Goal: Task Accomplishment & Management: Manage account settings

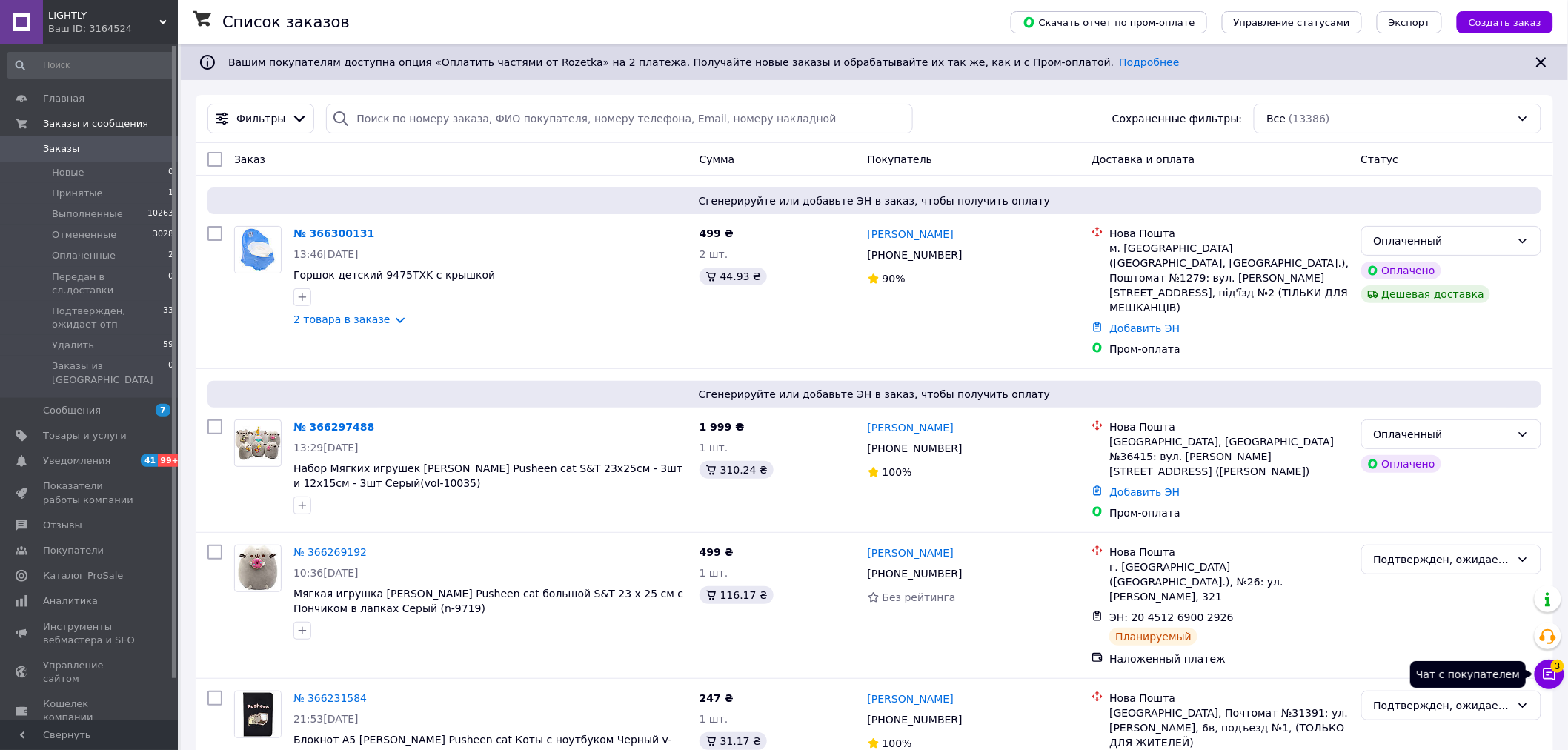
click at [1555, 669] on span "3" at bounding box center [1558, 666] width 13 height 13
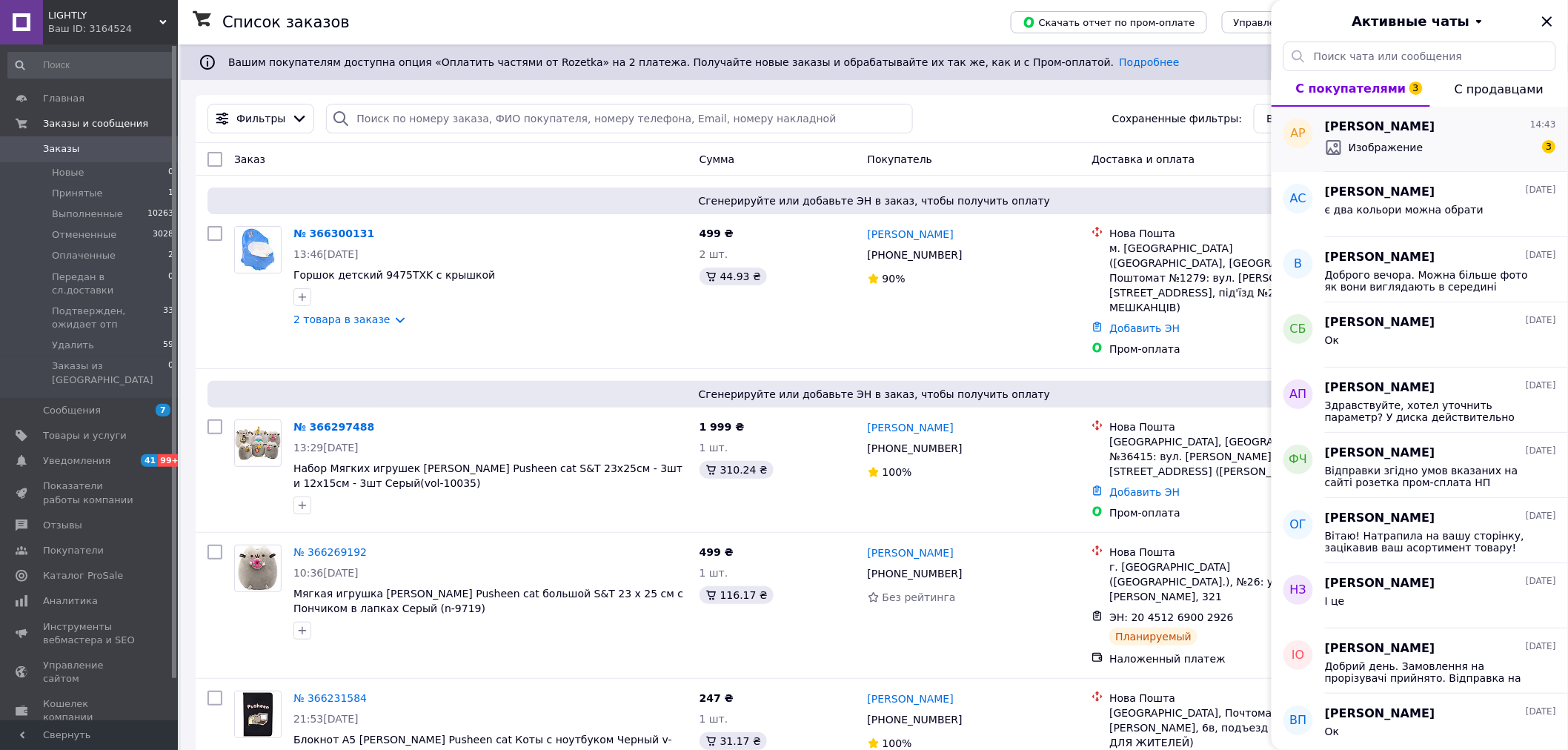
click at [1496, 139] on div "Изображение 3" at bounding box center [1441, 147] width 231 height 24
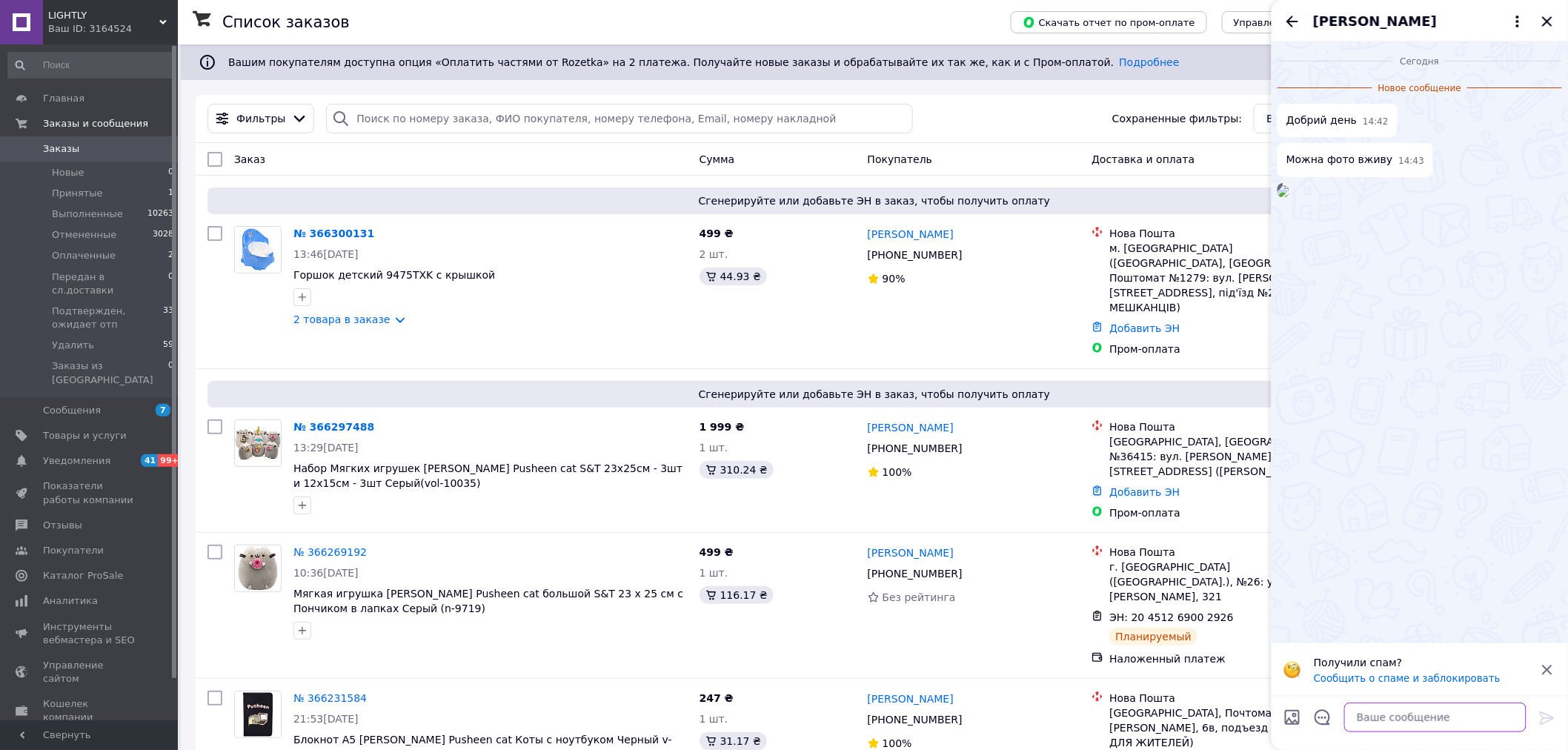
click at [1373, 720] on textarea at bounding box center [1435, 717] width 182 height 30
type textarea "т"
type textarea "Добрий день. Такий як на сайті."
click at [1545, 717] on icon at bounding box center [1548, 718] width 17 height 17
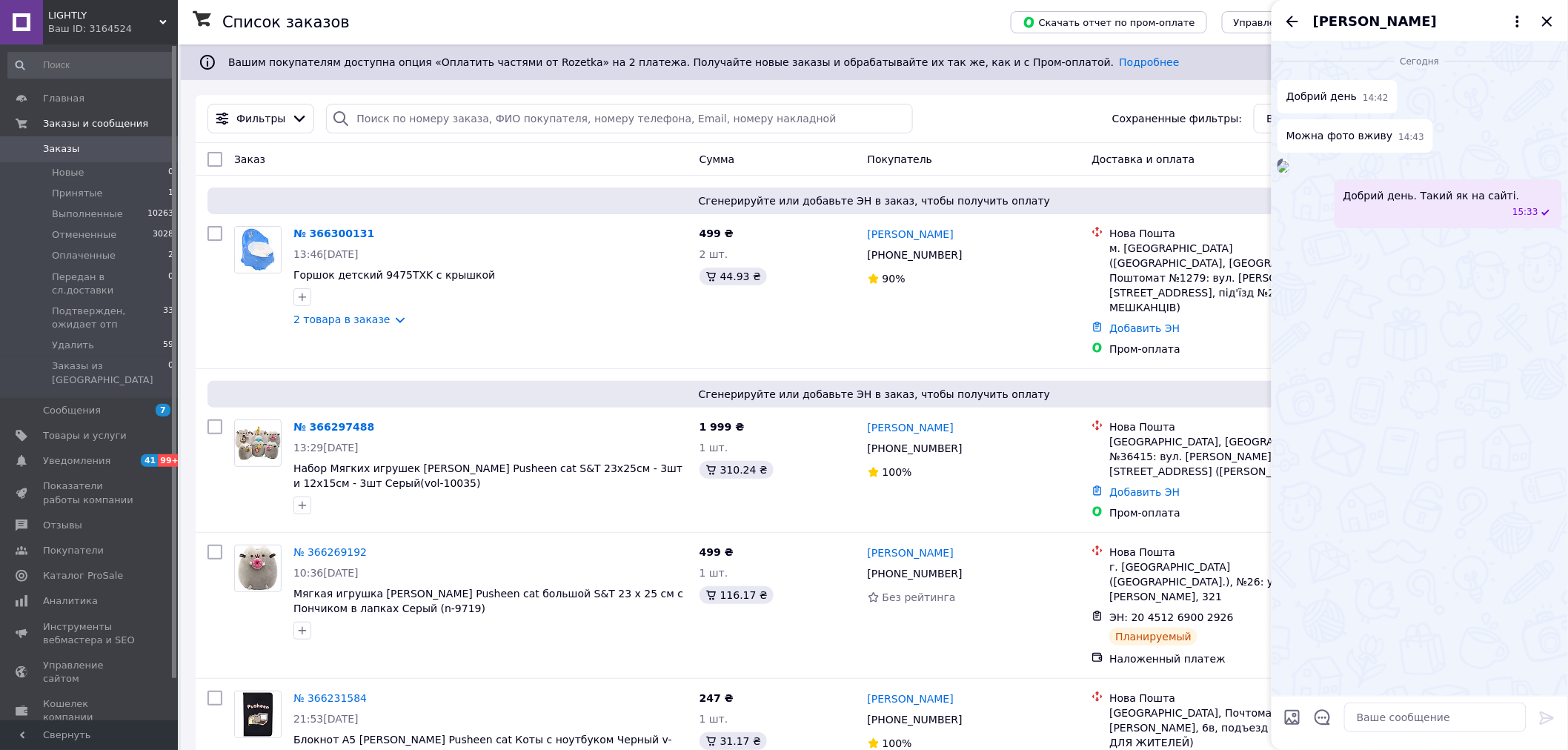
click at [1293, 720] on input "Загрузить файлы" at bounding box center [1292, 717] width 17 height 17
type input "C:\fakepath\photo_2025-08-21_14-10-49.jpg"
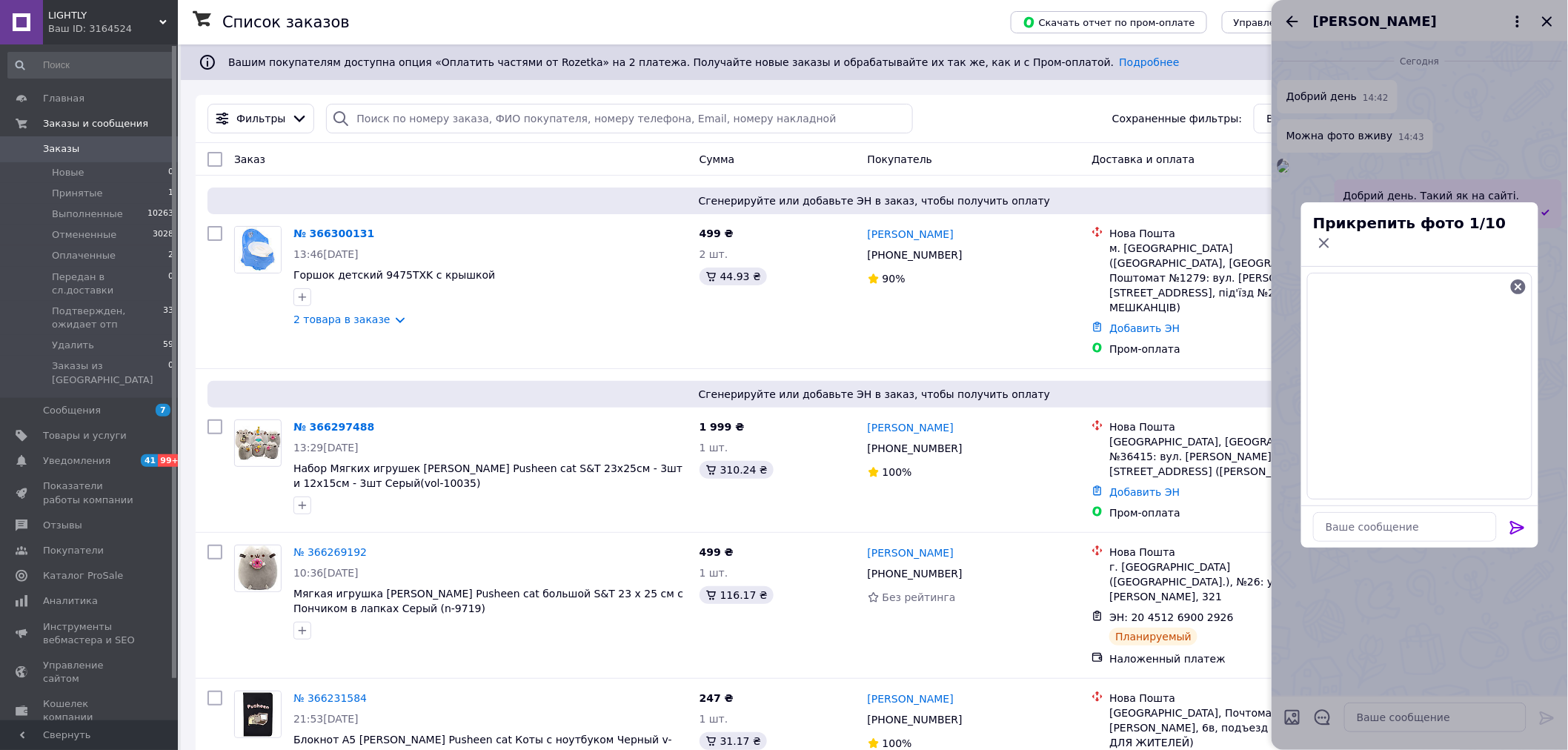
click at [1526, 519] on icon at bounding box center [1518, 527] width 17 height 17
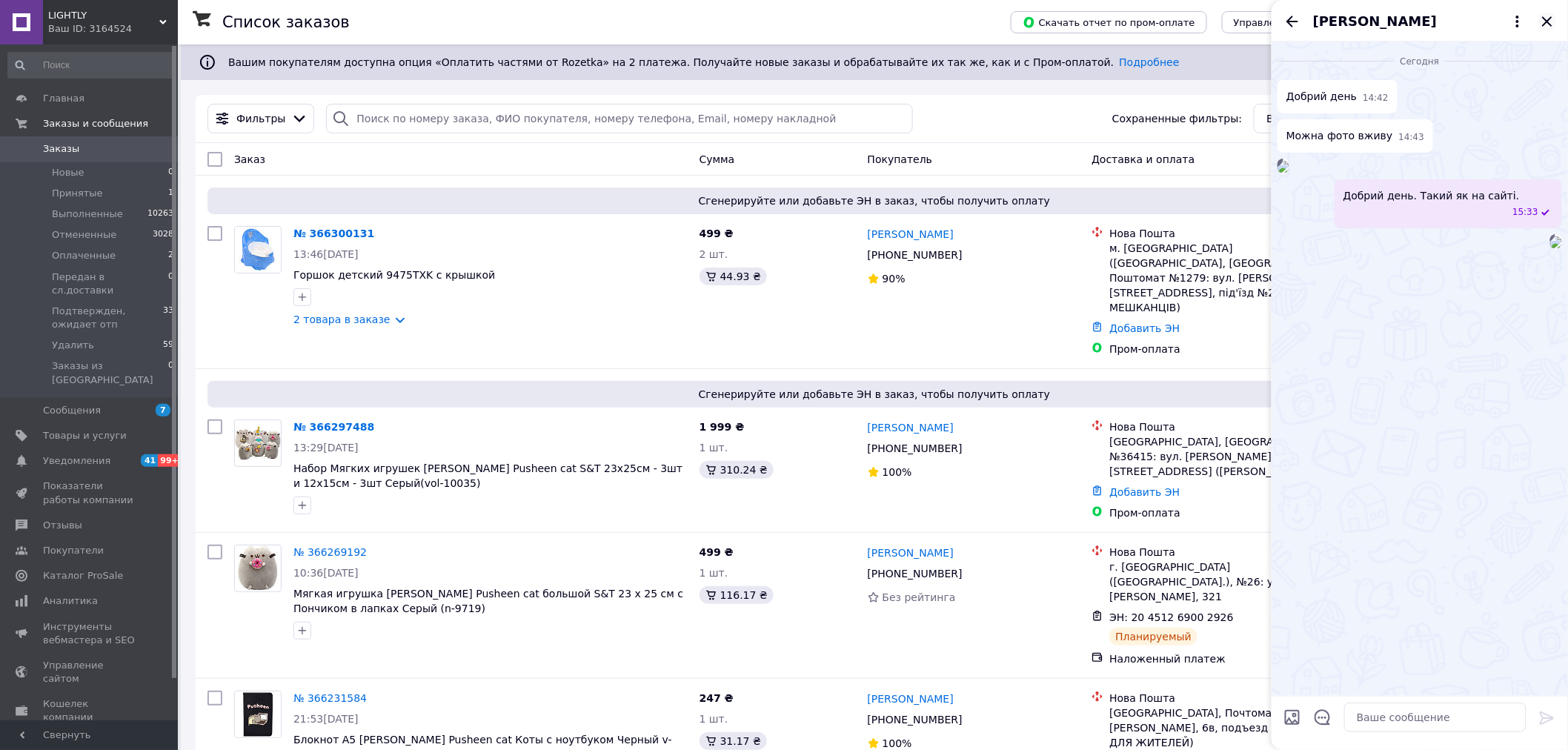
click at [1547, 18] on icon "Закрыть" at bounding box center [1548, 21] width 17 height 17
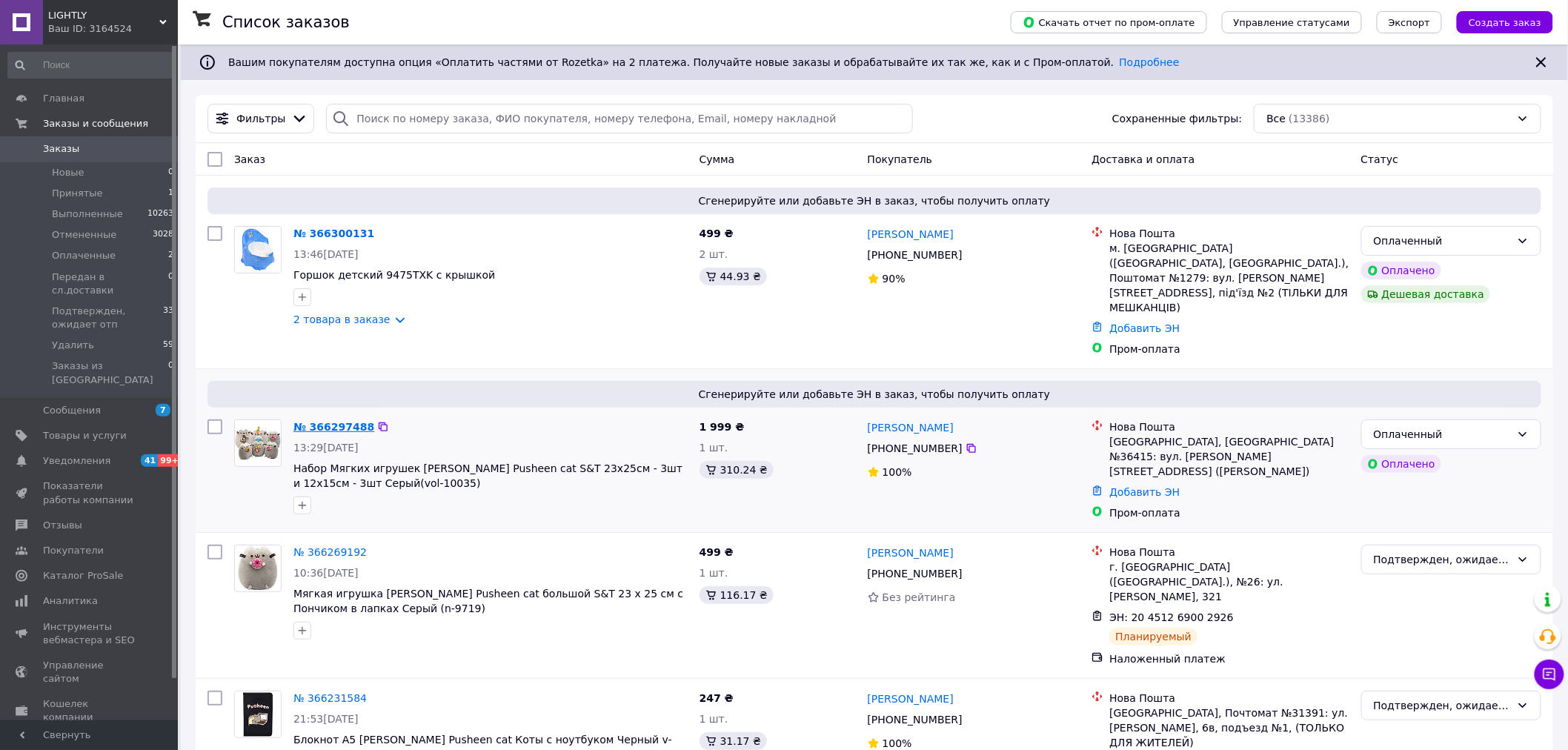
click at [323, 421] on link "№ 366297488" at bounding box center [334, 427] width 81 height 12
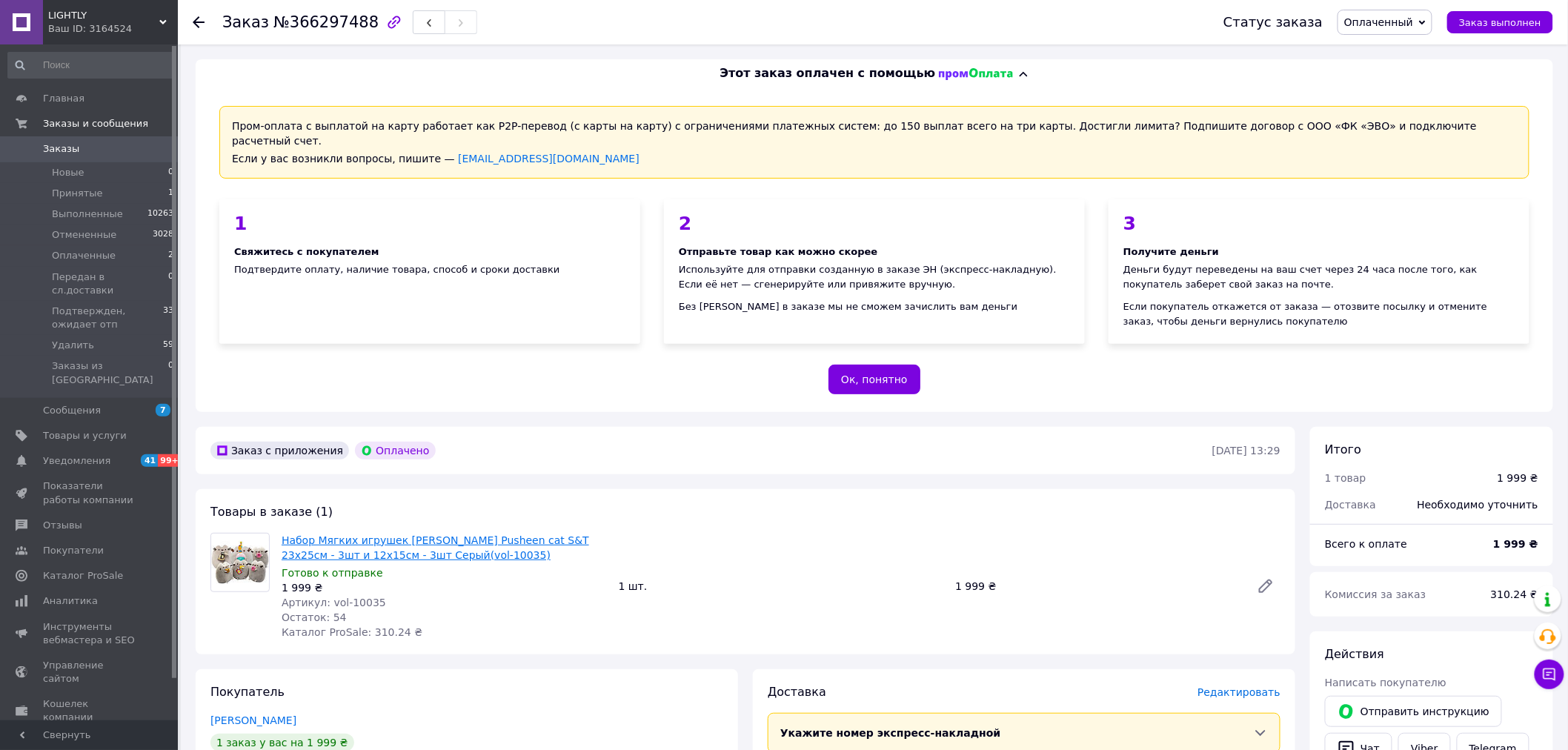
click at [328, 534] on link "Набор Мягких игрушек [PERSON_NAME] Pusheen cat S&T 23х25см - 3шт и 12х15см - 3ш…" at bounding box center [435, 548] width 307 height 27
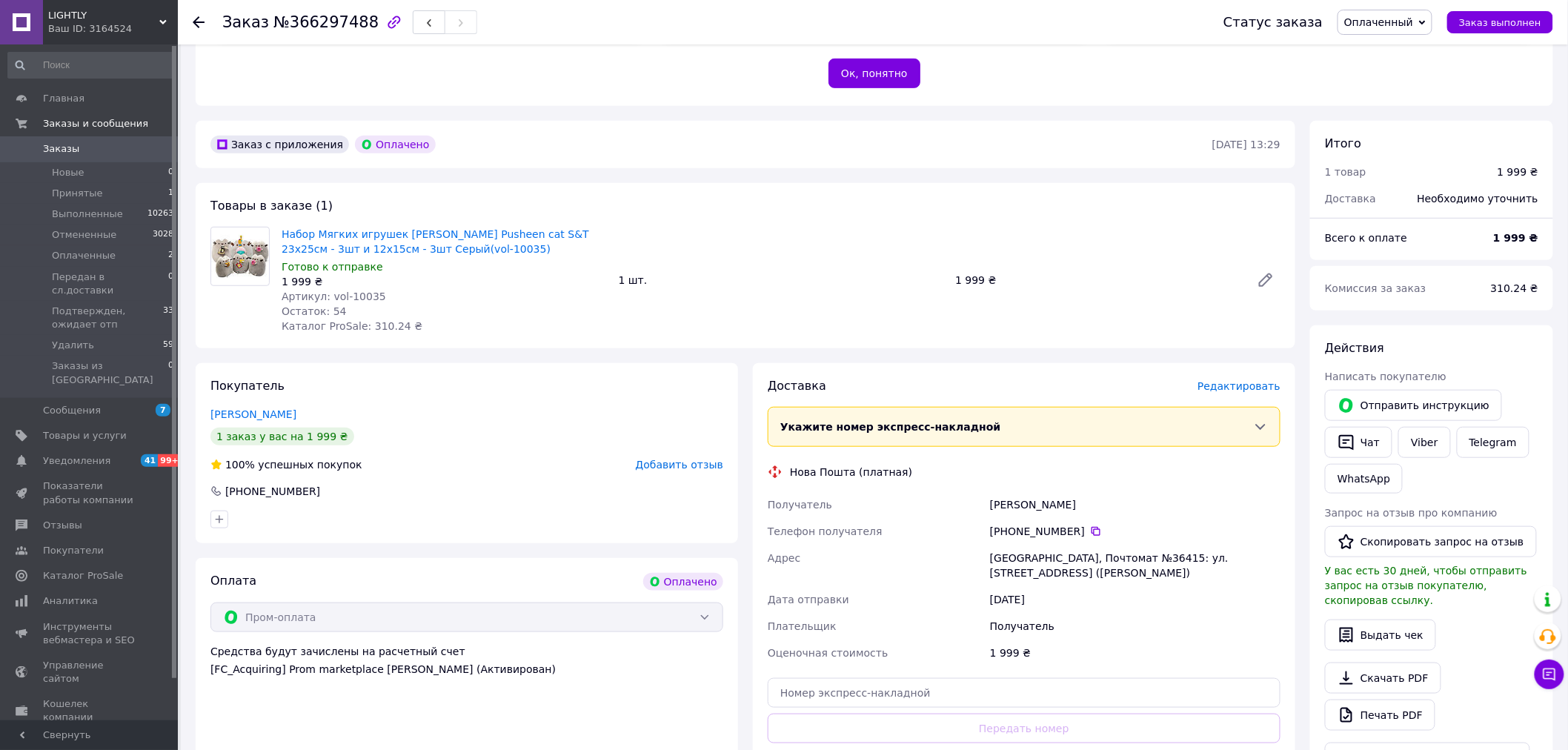
scroll to position [329, 0]
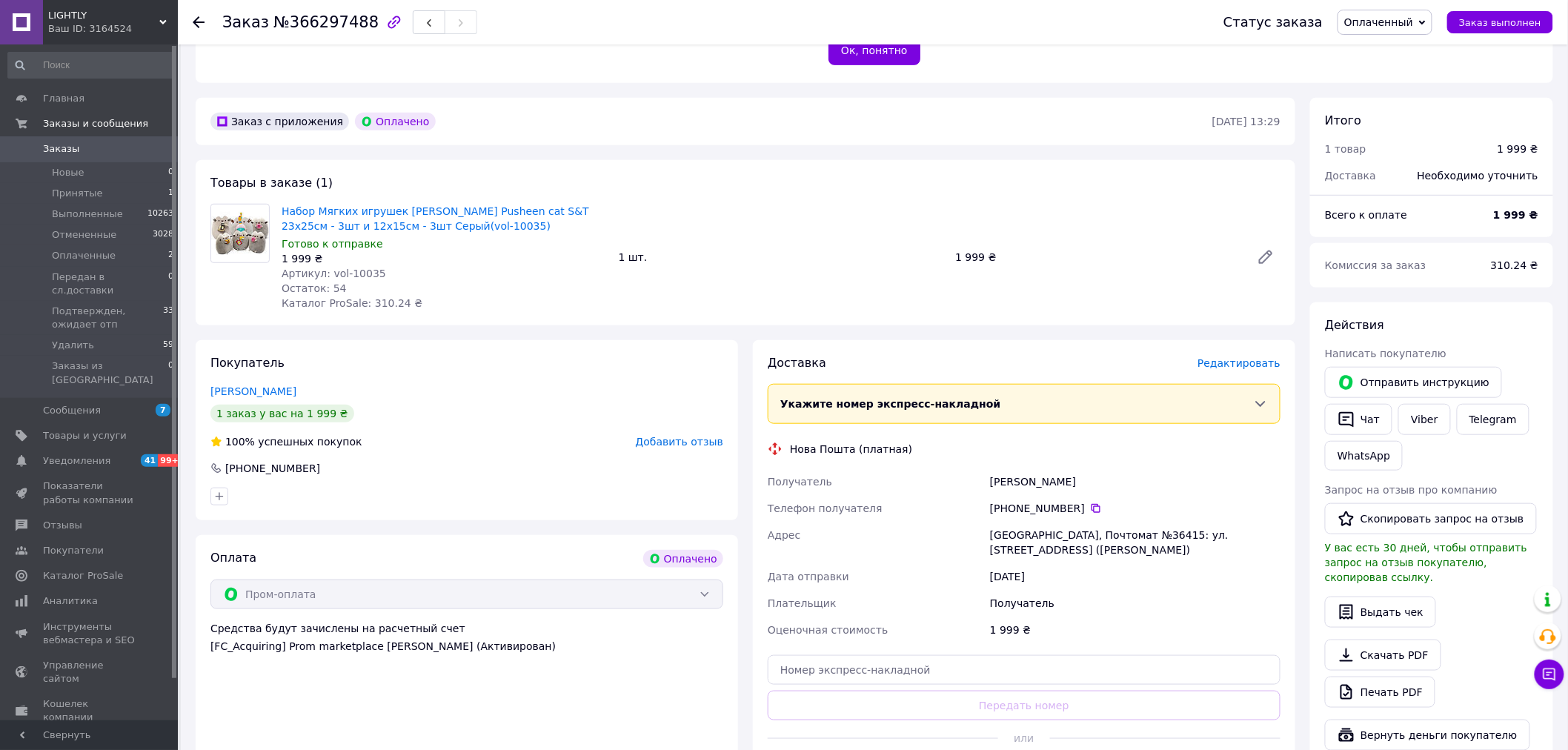
click at [197, 20] on icon at bounding box center [199, 22] width 12 height 12
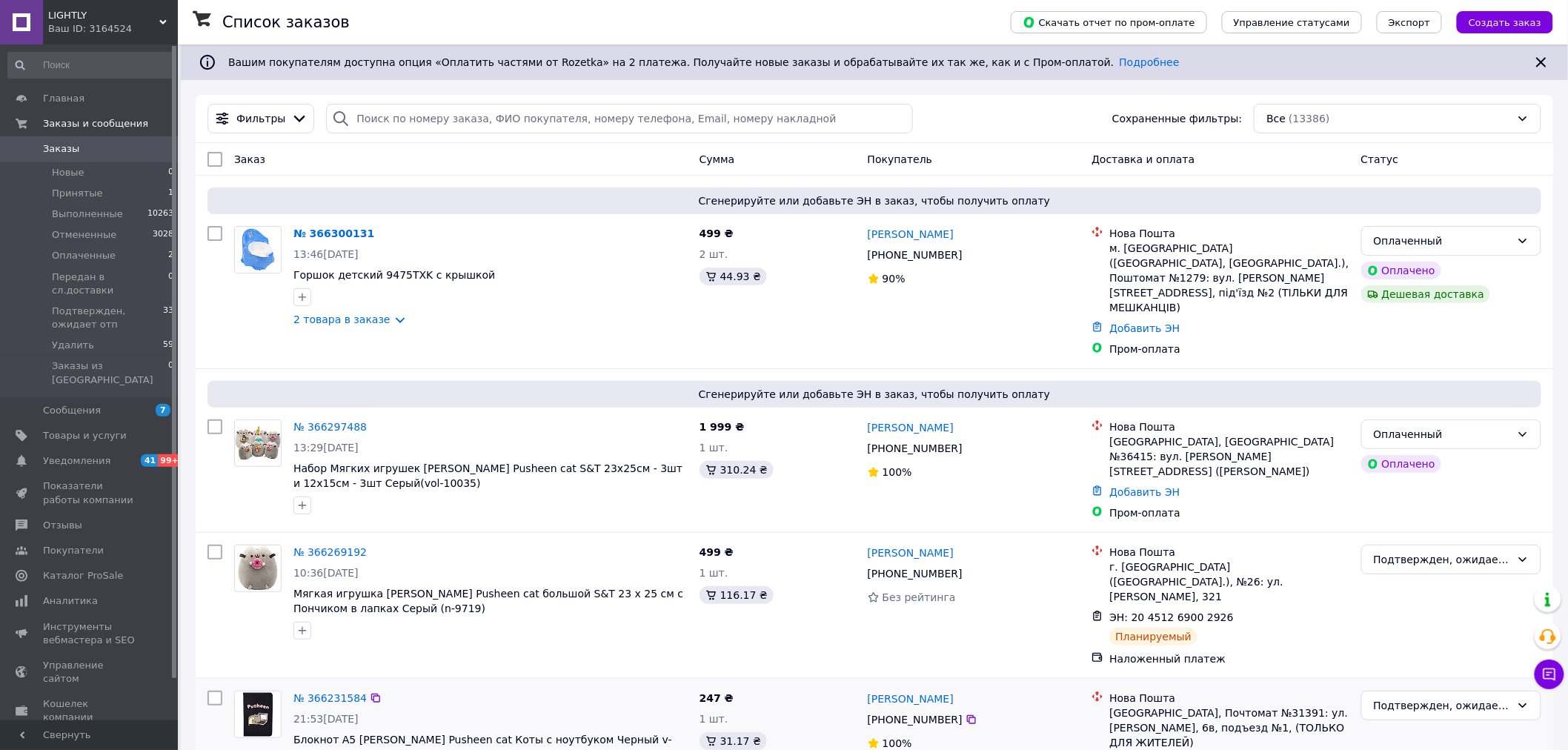
scroll to position [165, 0]
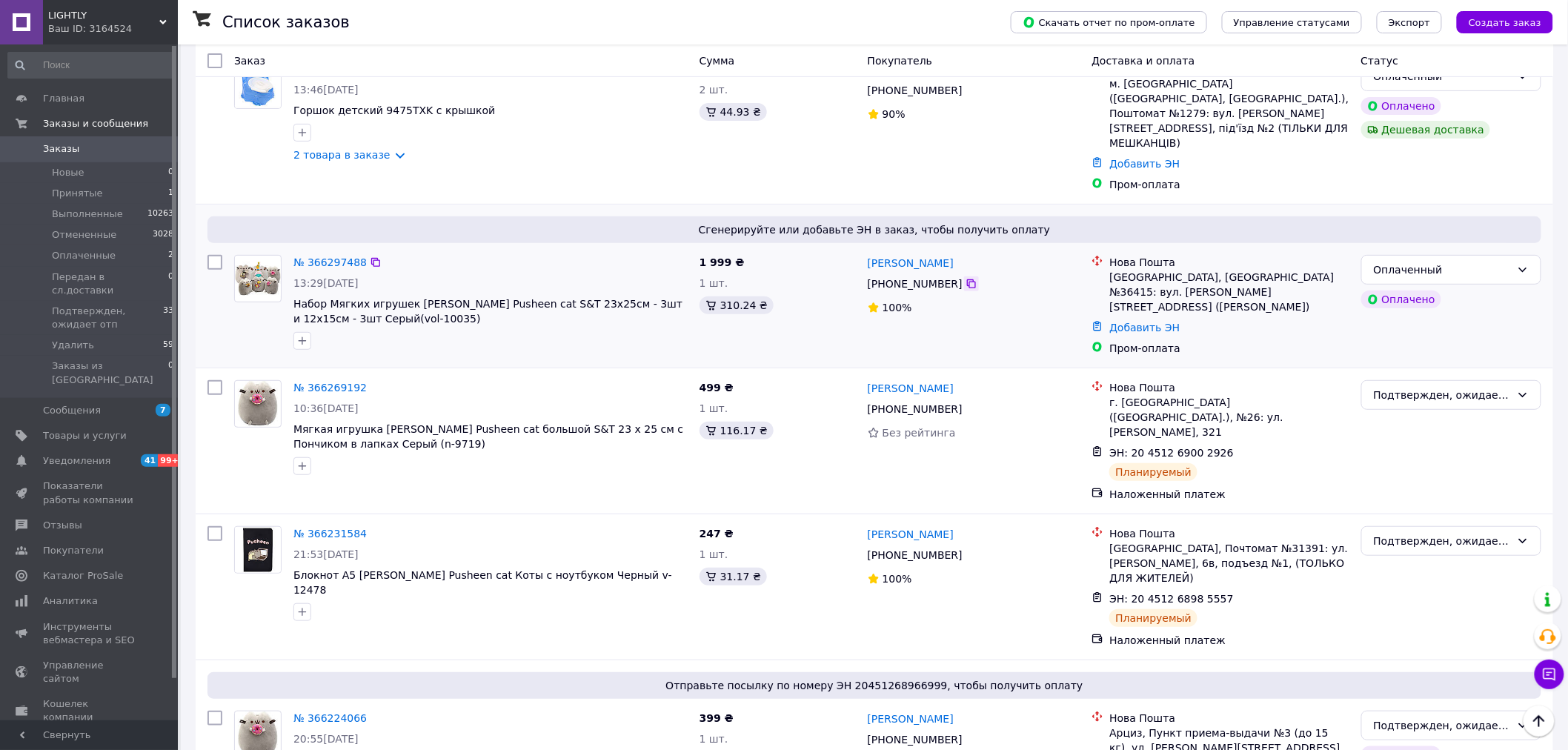
click at [968, 280] on icon at bounding box center [971, 283] width 9 height 9
click at [311, 256] on link "№ 366297488" at bounding box center [331, 262] width 73 height 12
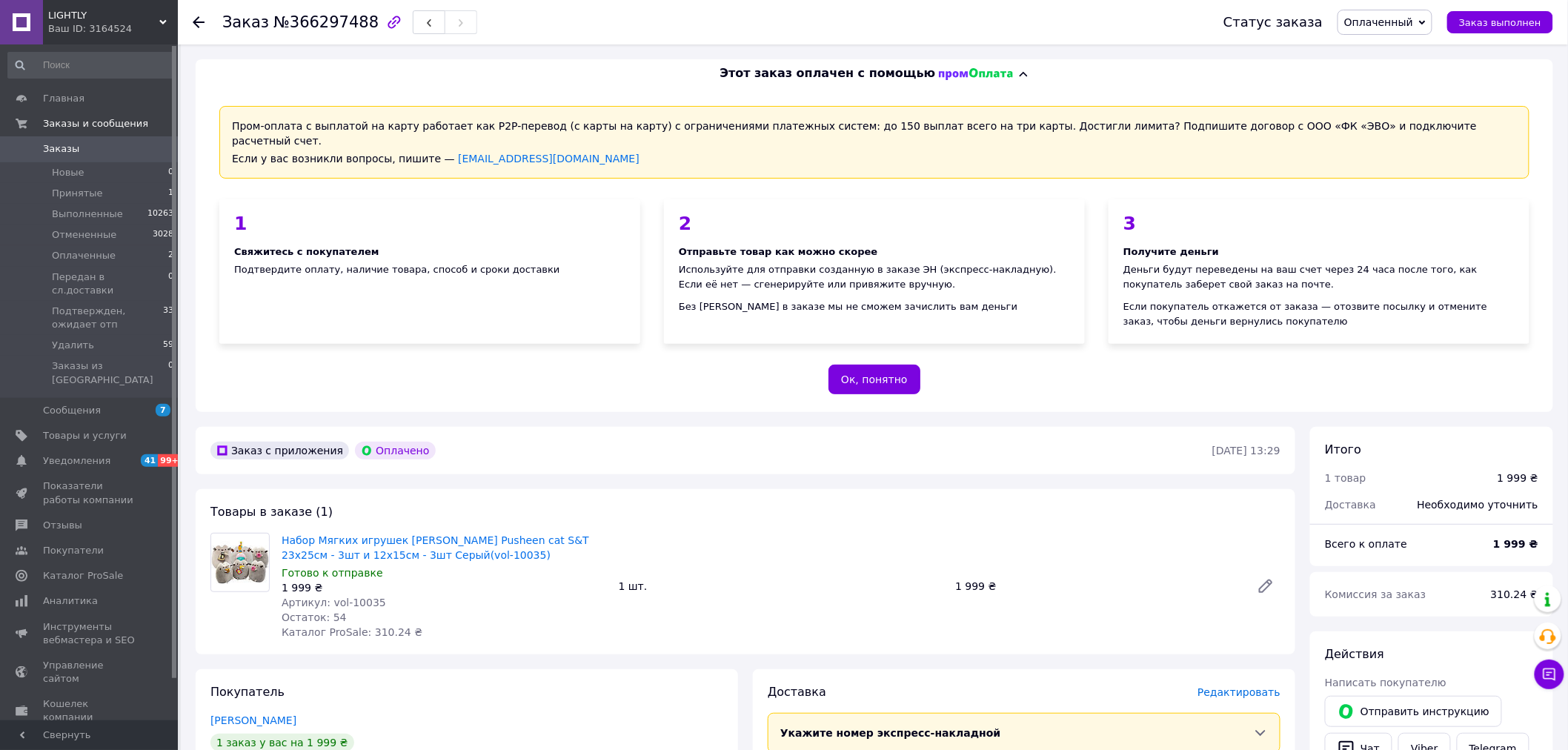
click at [676, 713] on div "[PERSON_NAME]" at bounding box center [466, 720] width 513 height 14
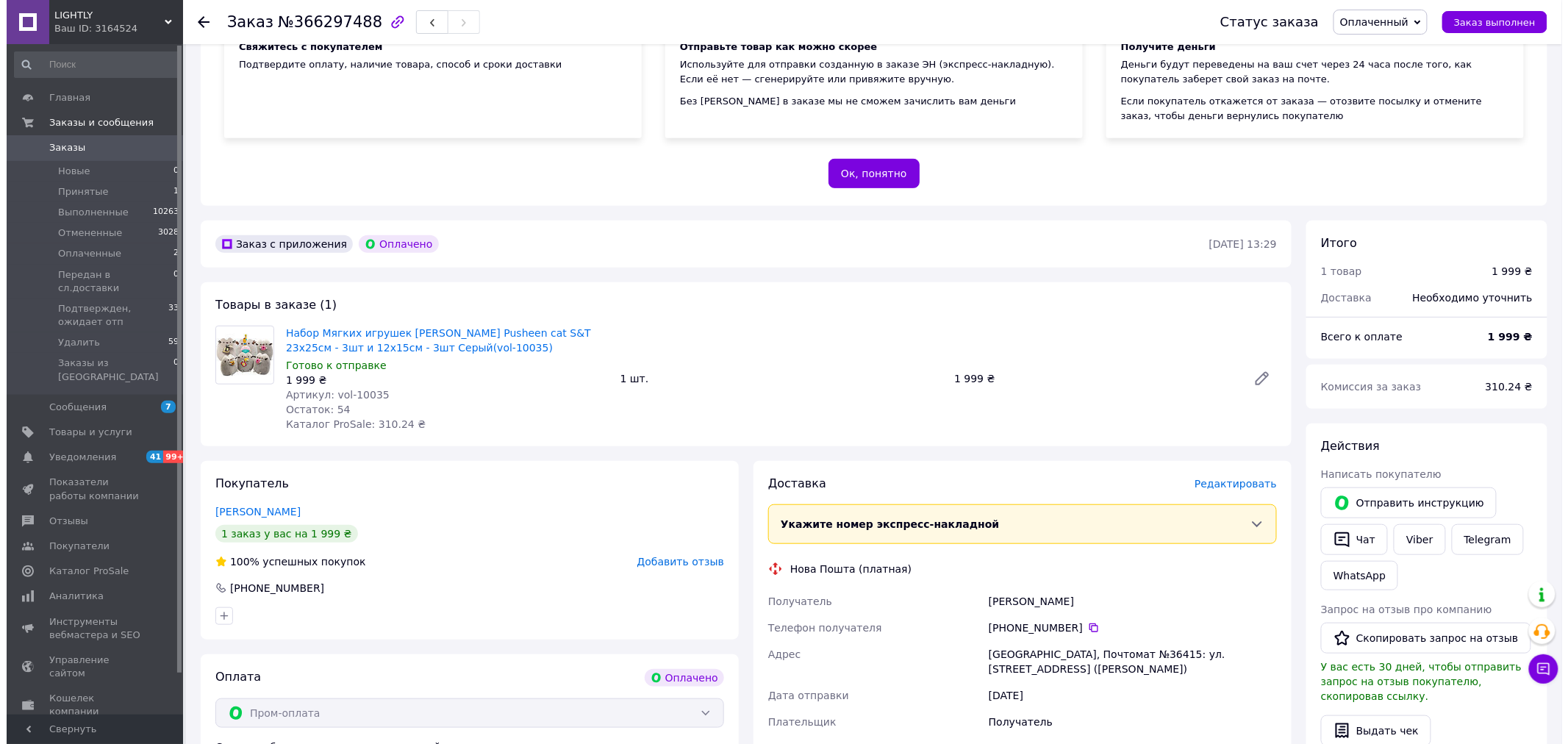
scroll to position [245, 0]
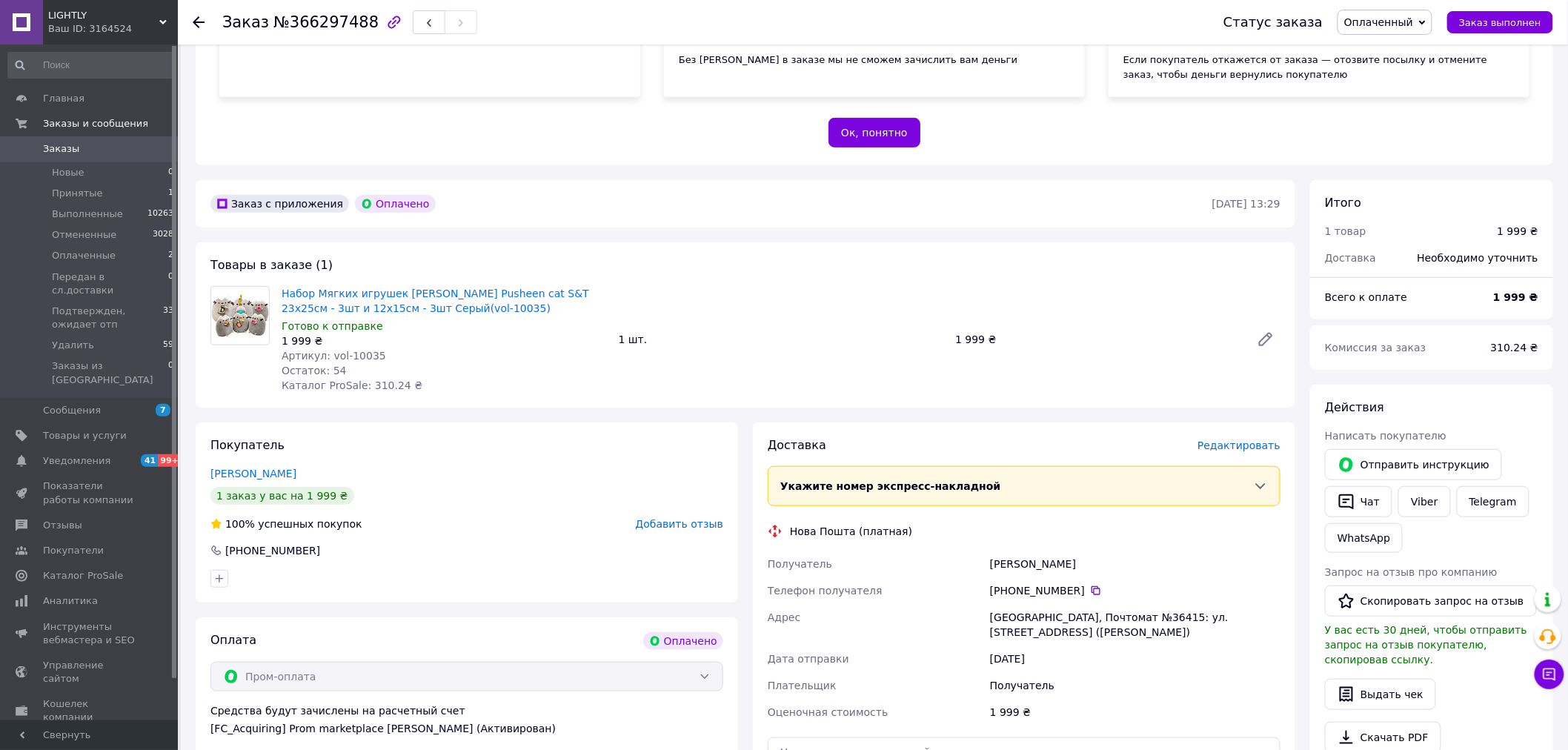
click at [1247, 440] on span "Редактировать" at bounding box center [1239, 445] width 83 height 12
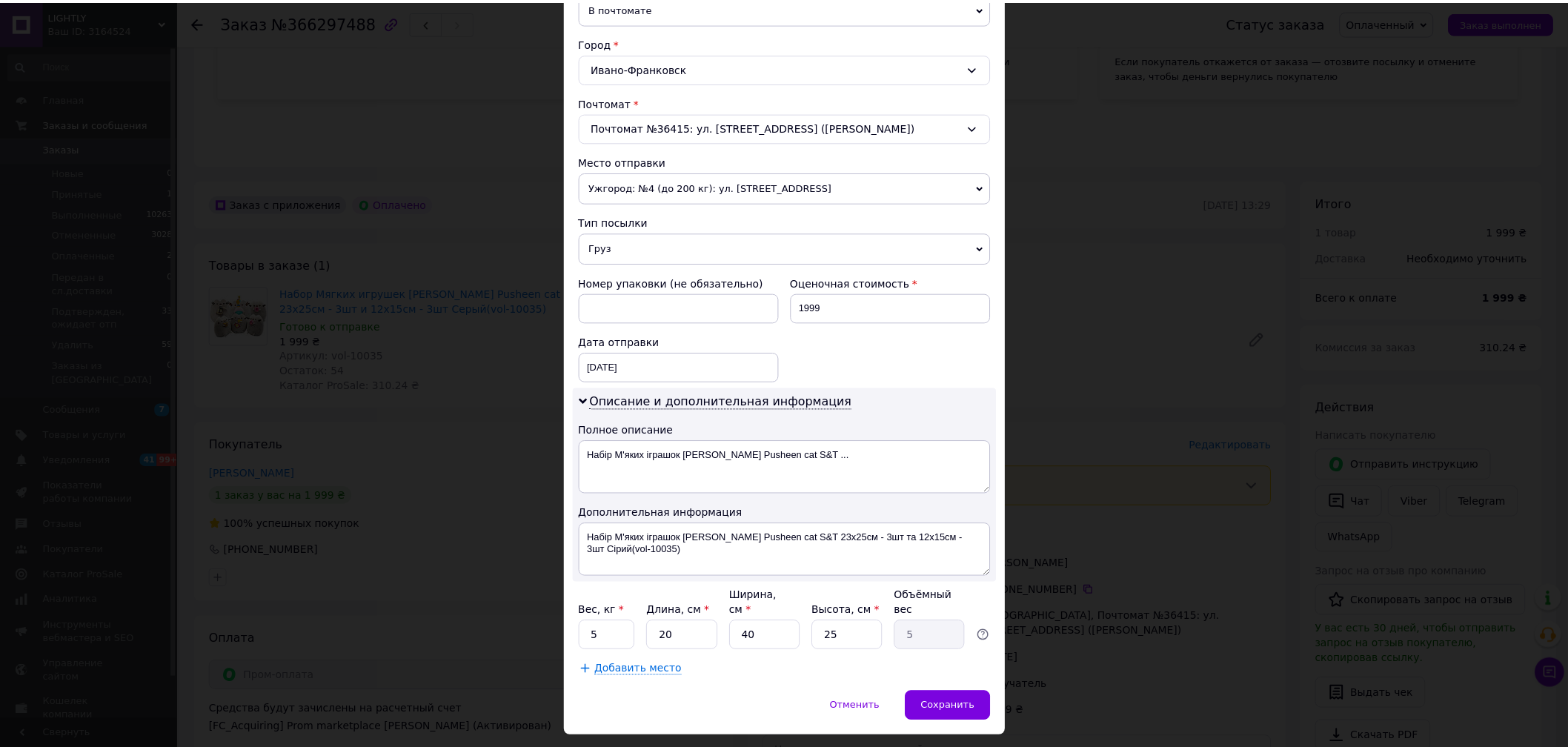
scroll to position [402, 0]
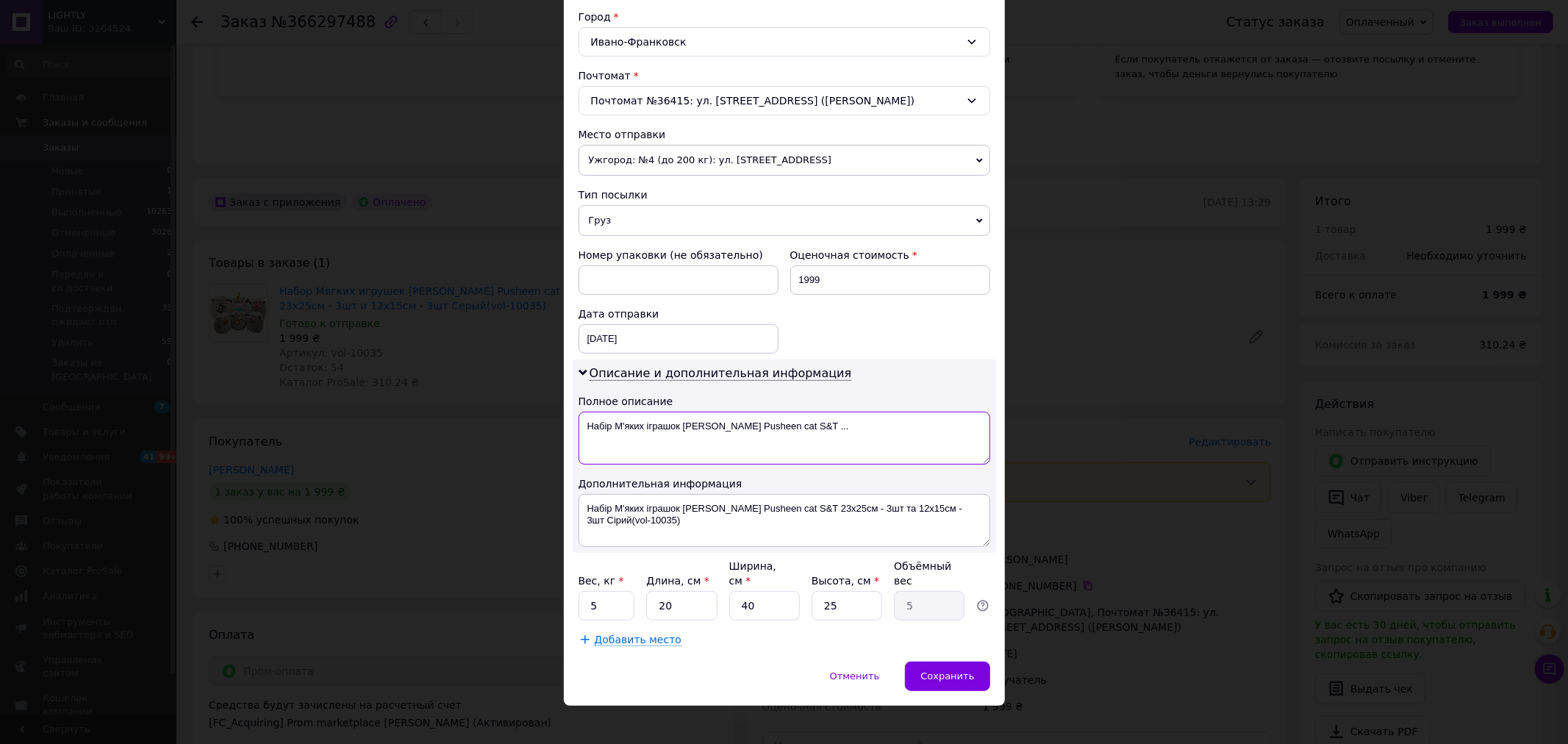
drag, startPoint x: 681, startPoint y: 427, endPoint x: 836, endPoint y: 429, distance: 155.0
click at [836, 429] on textarea "Набір М'яких іграшок [PERSON_NAME] Pusheen cat S&T ..." at bounding box center [784, 438] width 412 height 53
type textarea "Набір М'яких іграшок"
drag, startPoint x: 681, startPoint y: 509, endPoint x: 689, endPoint y: 532, distance: 24.4
click at [689, 532] on textarea "Набір М'яких іграшок [PERSON_NAME] Pusheen cat S&T 23х25см - 3шт та 12х15см - 3…" at bounding box center [784, 520] width 412 height 53
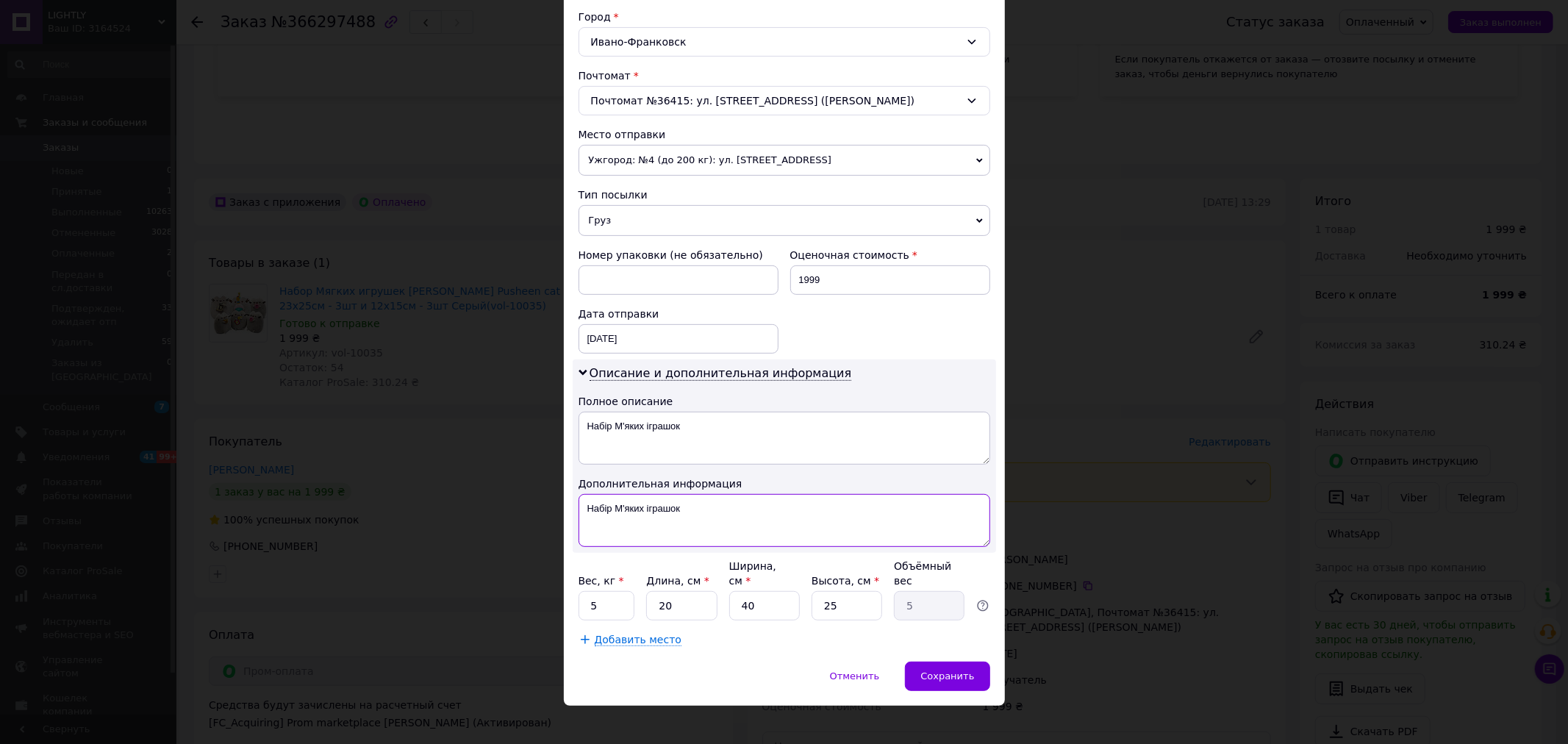
type textarea "Набір М'яких іграшок"
drag, startPoint x: 591, startPoint y: 594, endPoint x: 572, endPoint y: 592, distance: 19.1
click at [572, 592] on div "Способ доставки Нова Пошта (платная) Плательщик Получатель Отправитель Фамилия …" at bounding box center [784, 180] width 441 height 964
type input "1"
drag, startPoint x: 765, startPoint y: 591, endPoint x: 732, endPoint y: 593, distance: 33.1
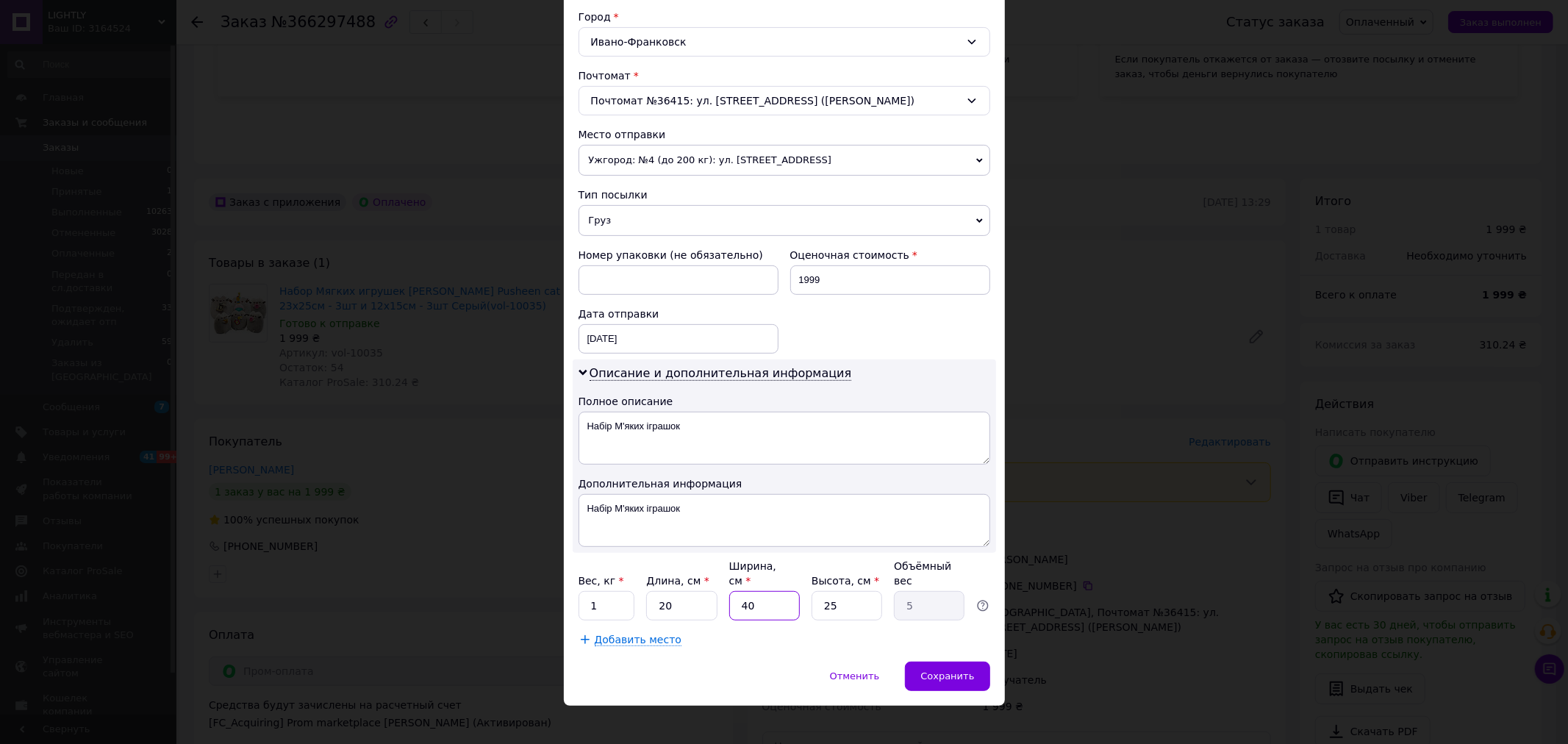
click at [732, 593] on input "40" at bounding box center [765, 605] width 71 height 30
type input "1"
type input "0.13"
type input "15"
type input "1.88"
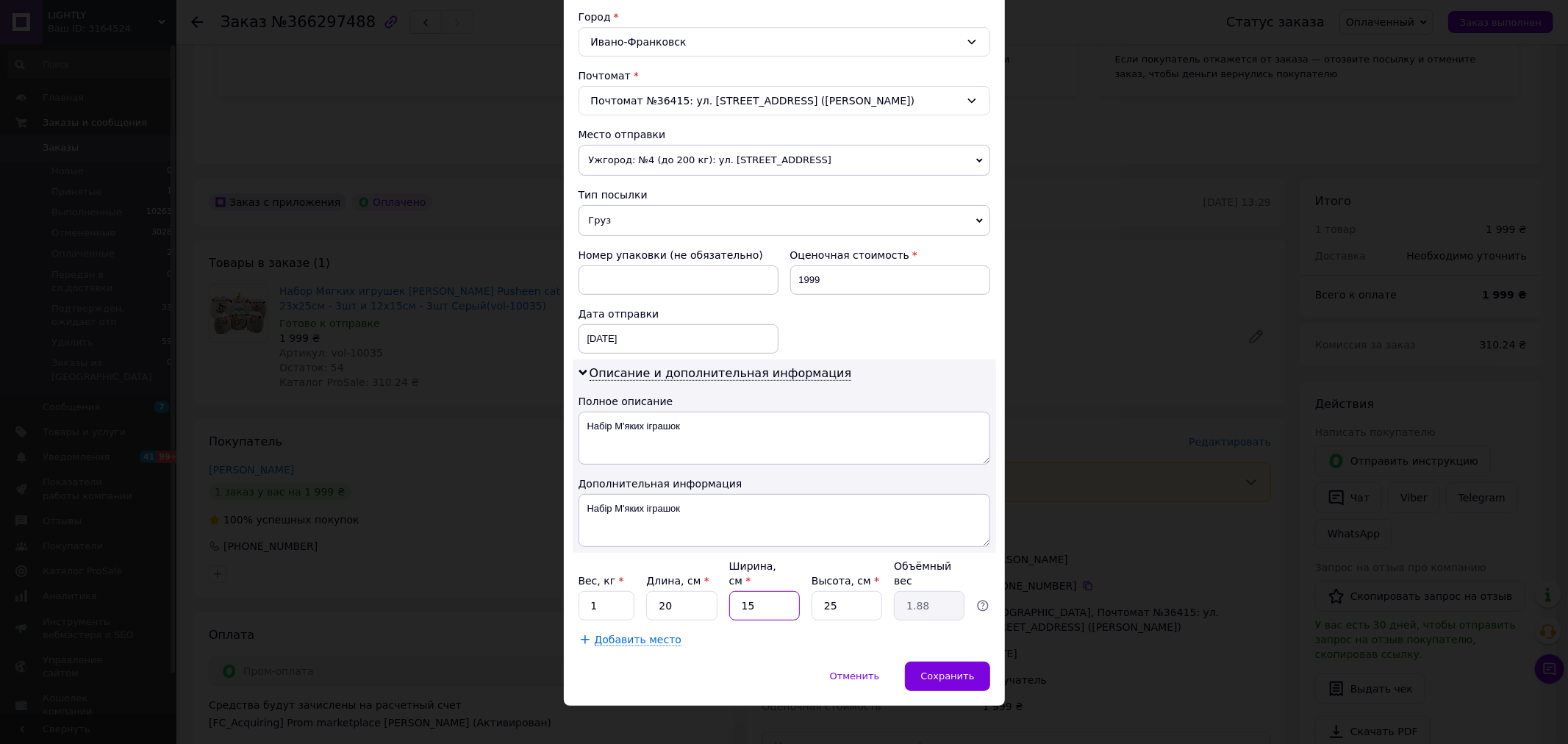
type input "15"
drag, startPoint x: 674, startPoint y: 598, endPoint x: 645, endPoint y: 597, distance: 29.0
click at [646, 597] on input "20" at bounding box center [682, 605] width 71 height 30
type input "1"
type input "0.1"
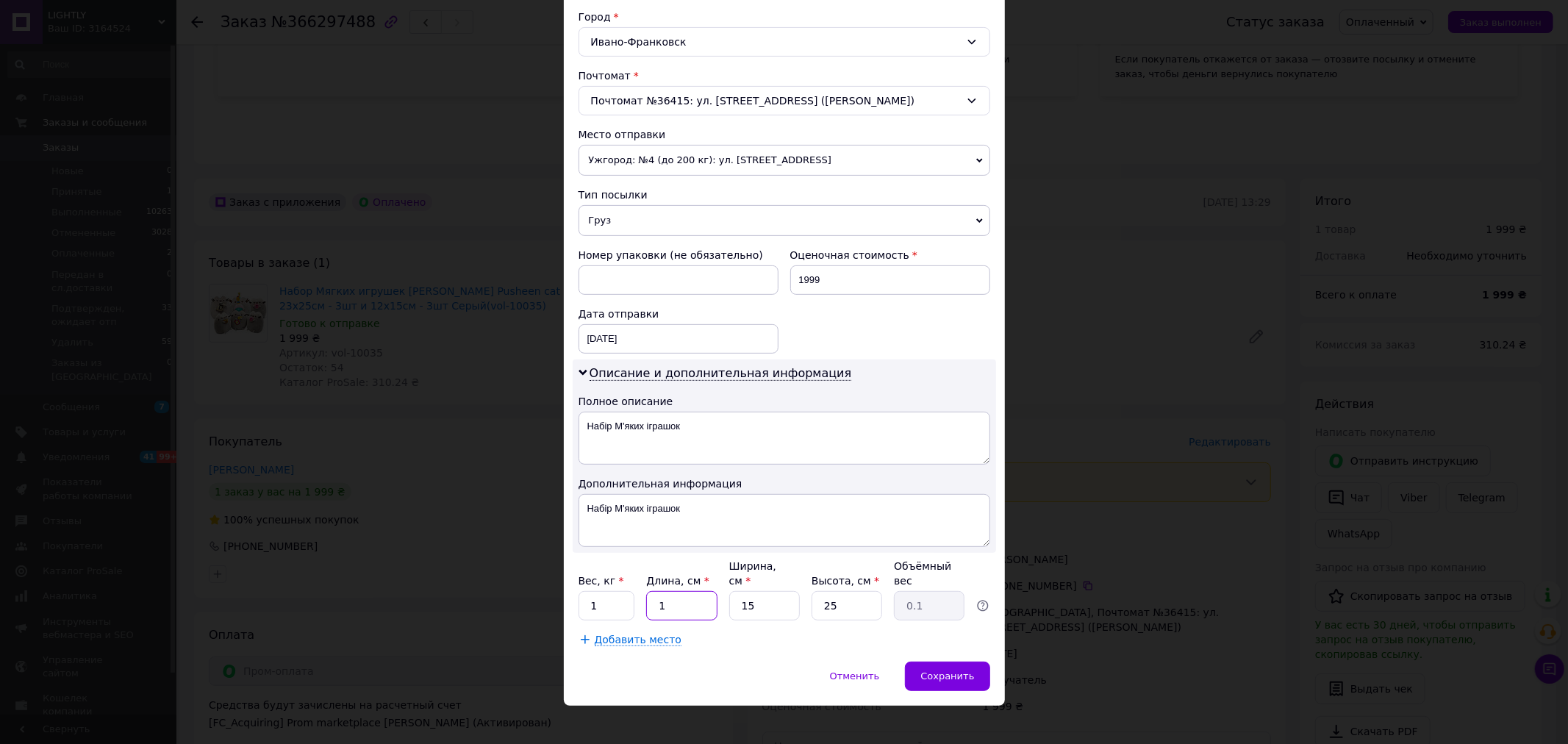
type input "19"
type input "1.78"
type input "19"
drag, startPoint x: 836, startPoint y: 597, endPoint x: 811, endPoint y: 592, distance: 25.5
click at [812, 592] on input "25" at bounding box center [847, 605] width 71 height 30
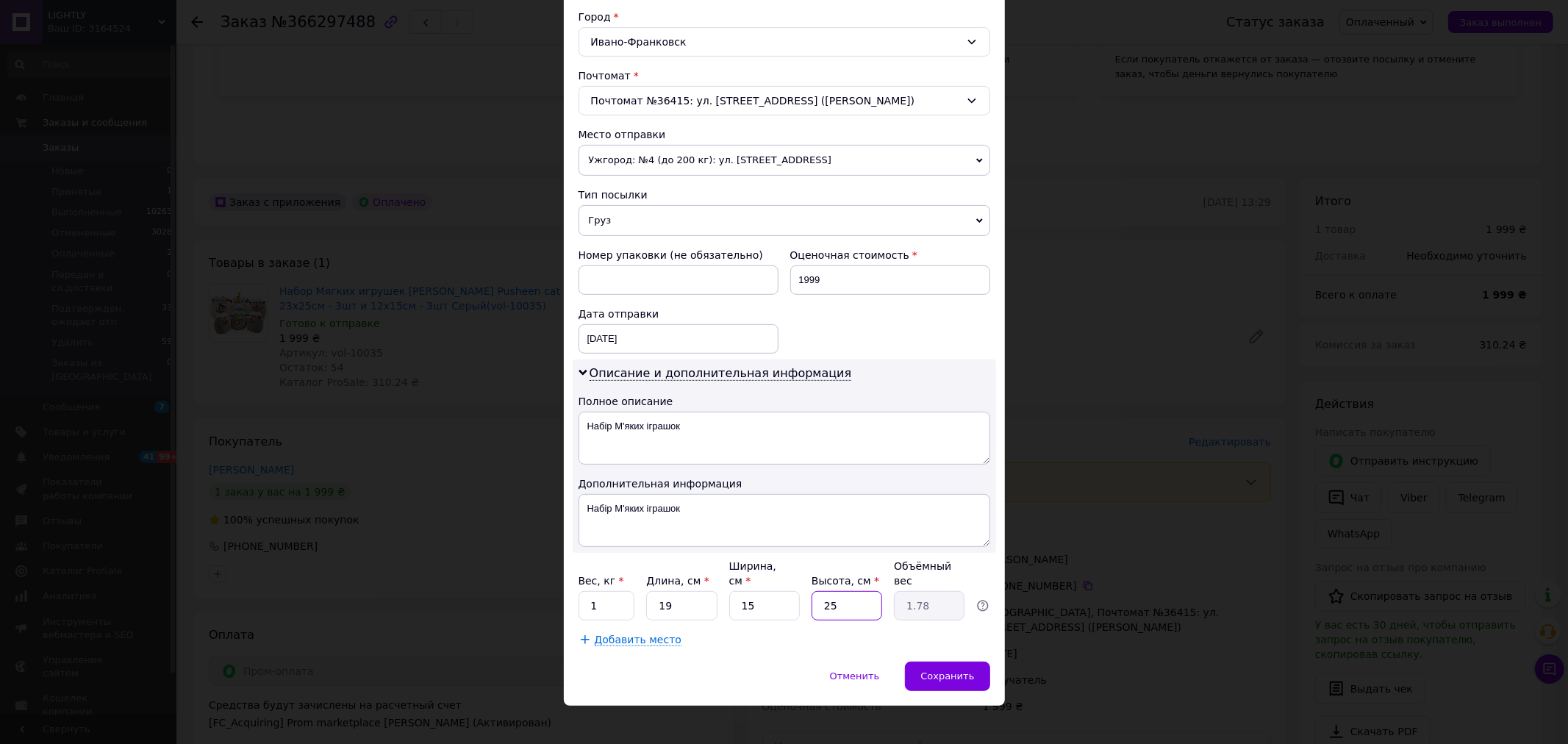
type input "1"
type input "0.1"
type input "19"
type input "1.35"
type input "19"
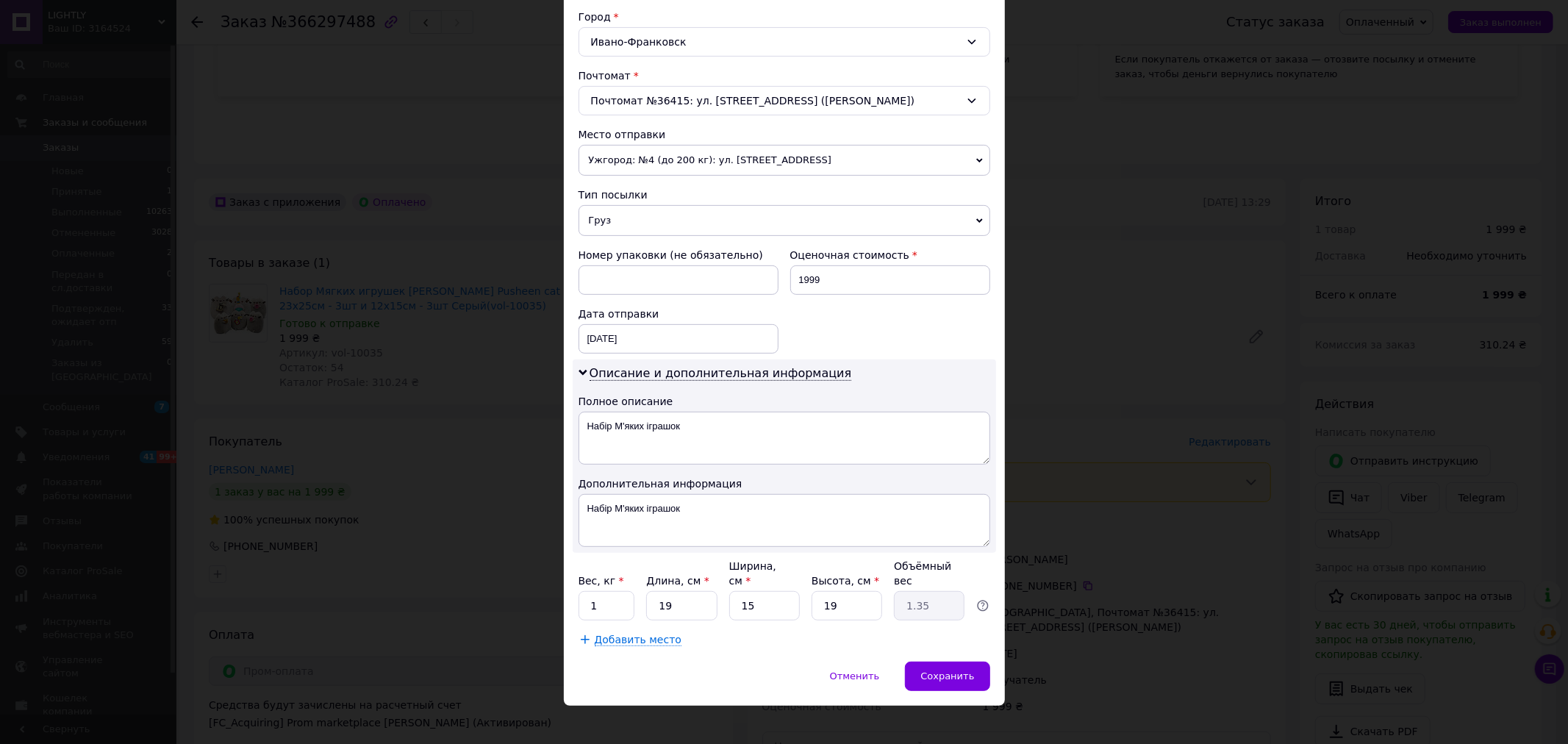
click at [773, 662] on div "Отменить   Сохранить" at bounding box center [784, 684] width 441 height 44
click at [944, 670] on span "Сохранить" at bounding box center [947, 676] width 54 height 11
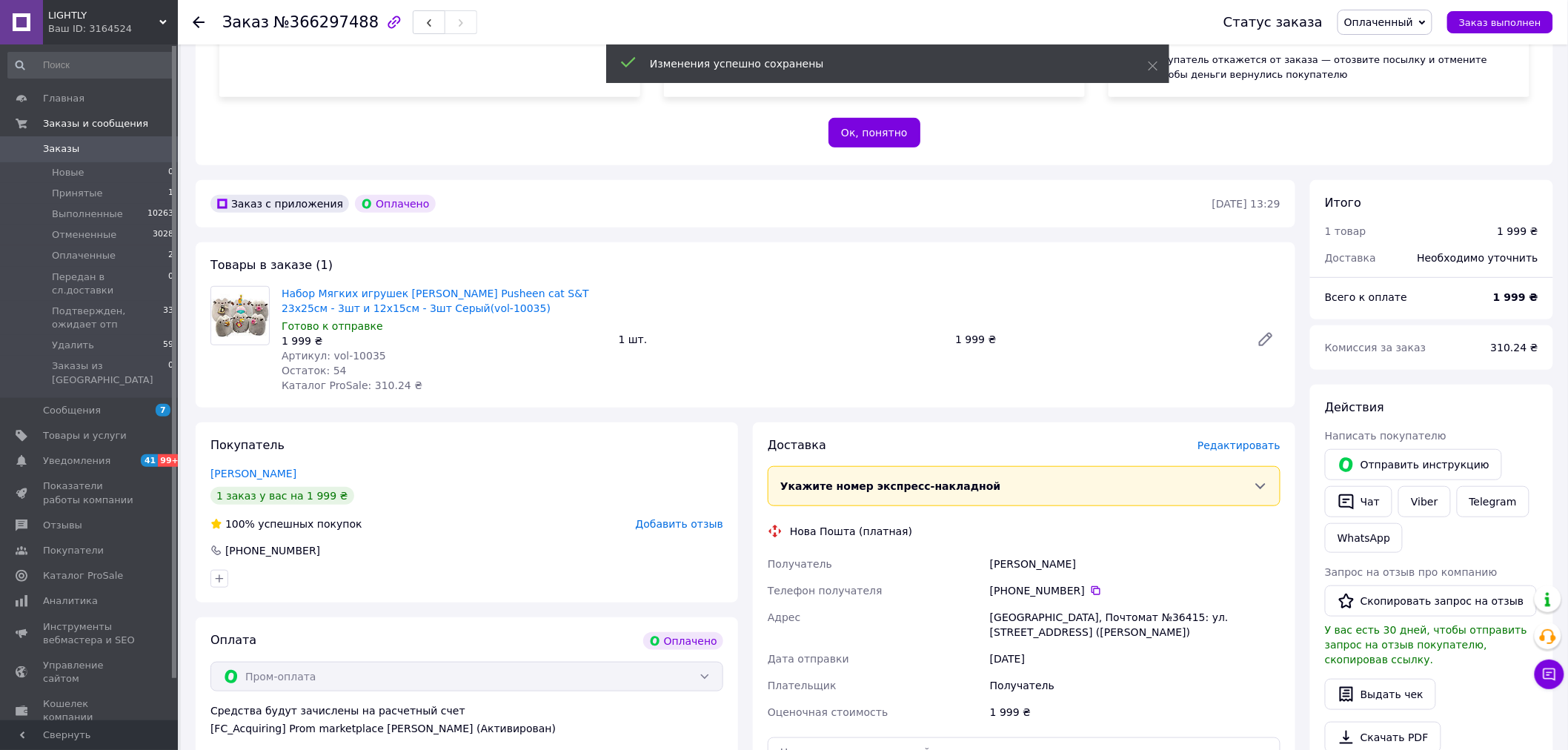
scroll to position [576, 0]
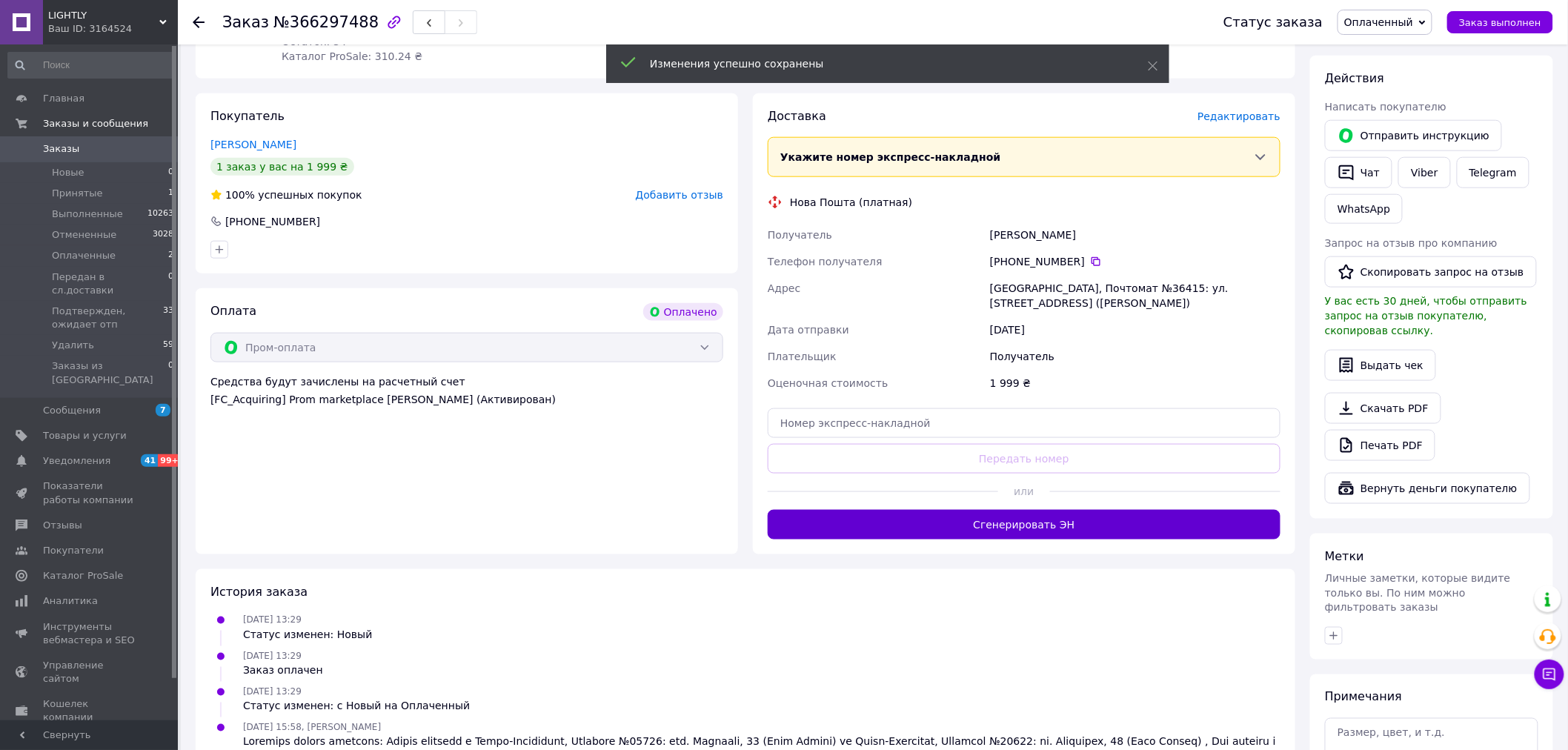
click at [986, 514] on button "Сгенерировать ЭН" at bounding box center [1024, 524] width 513 height 30
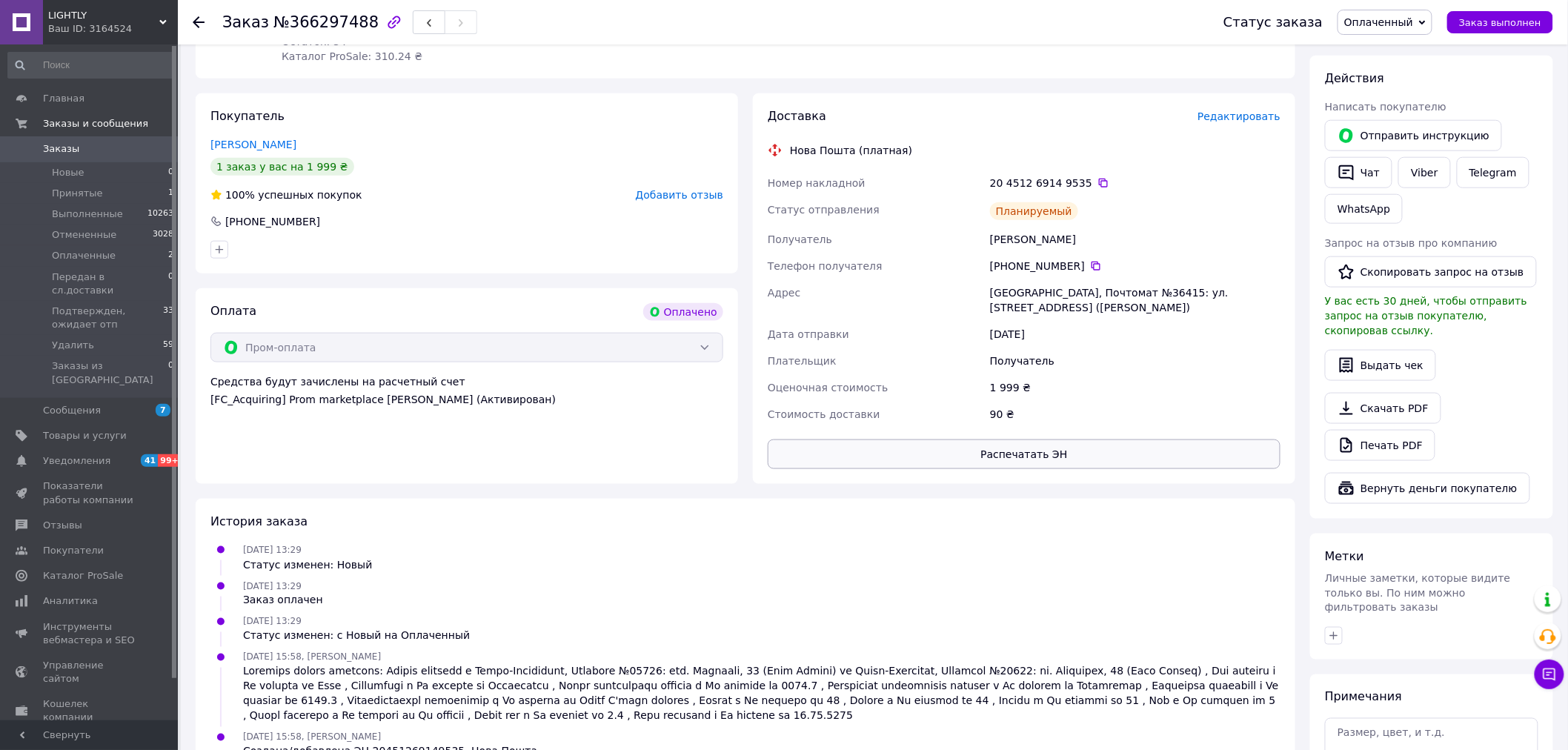
click at [1019, 442] on button "Распечатать ЭН" at bounding box center [1024, 454] width 513 height 30
click at [1065, 440] on button "Распечатать ЭН" at bounding box center [1024, 454] width 513 height 30
click at [1100, 178] on icon at bounding box center [1103, 182] width 9 height 9
click at [198, 17] on use at bounding box center [199, 22] width 12 height 12
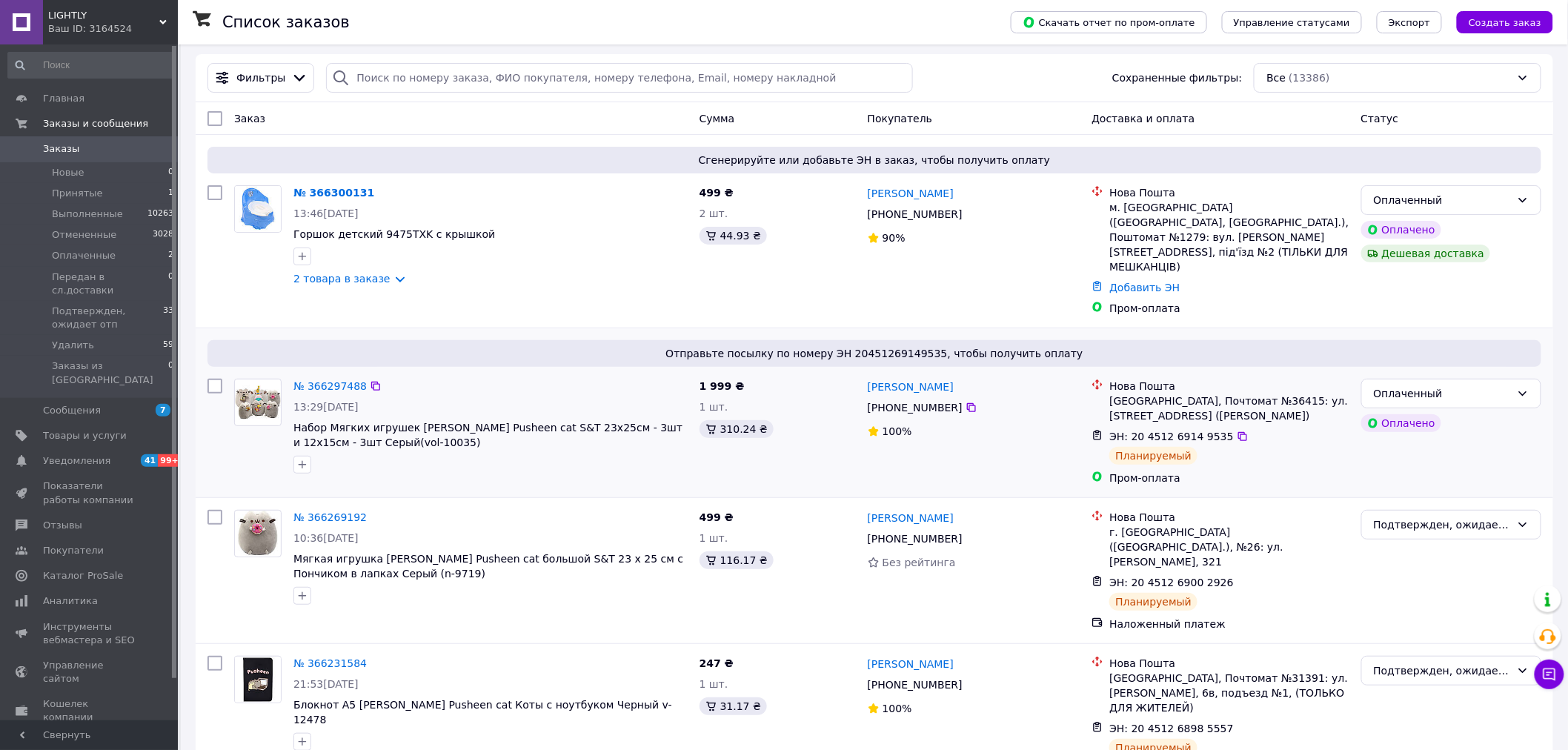
scroll to position [82, 0]
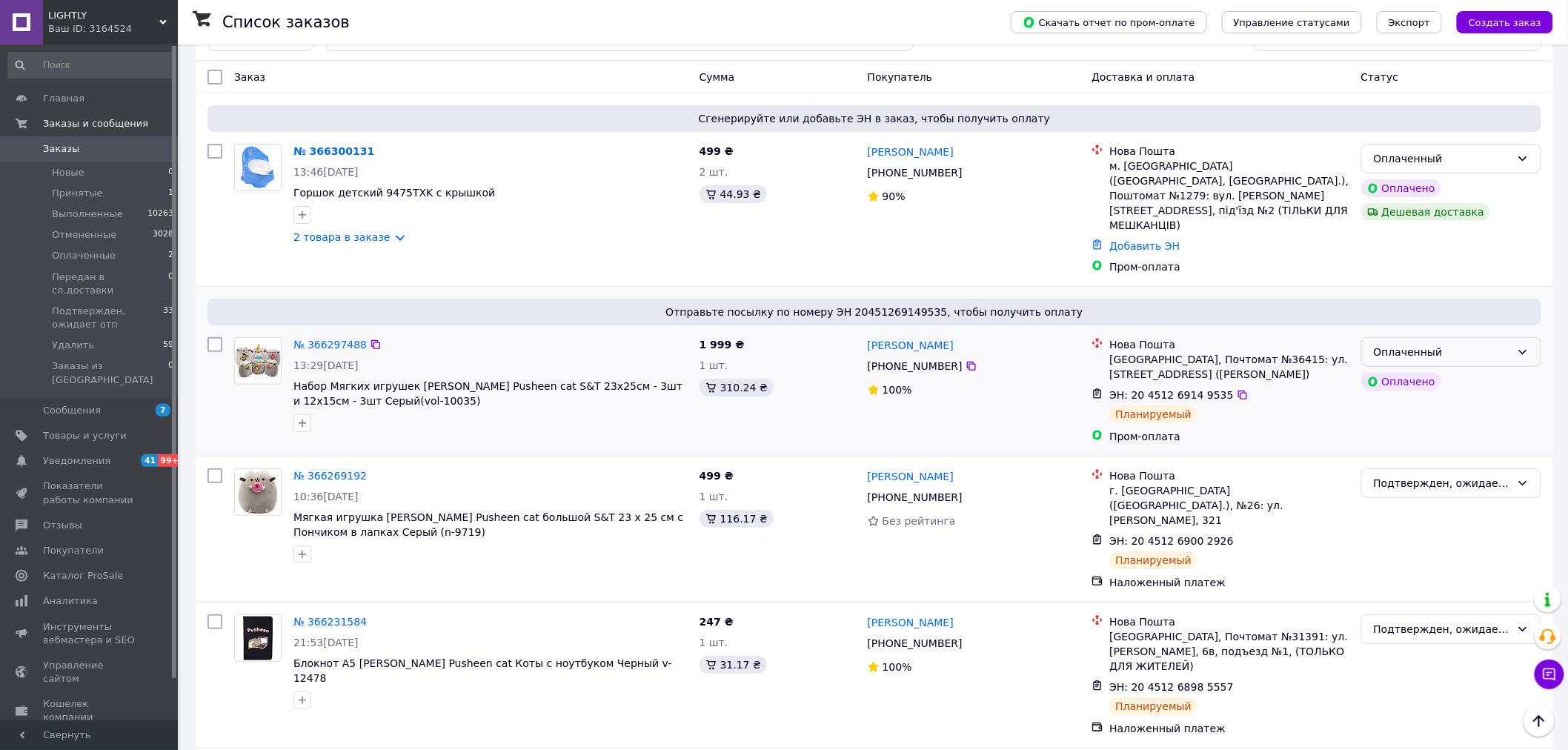
click at [1505, 344] on div "Оплаченный" at bounding box center [1443, 352] width 137 height 16
click at [1486, 425] on li "Подтвержден, ожидает отп" at bounding box center [1452, 431] width 179 height 27
click at [966, 172] on icon at bounding box center [971, 173] width 12 height 12
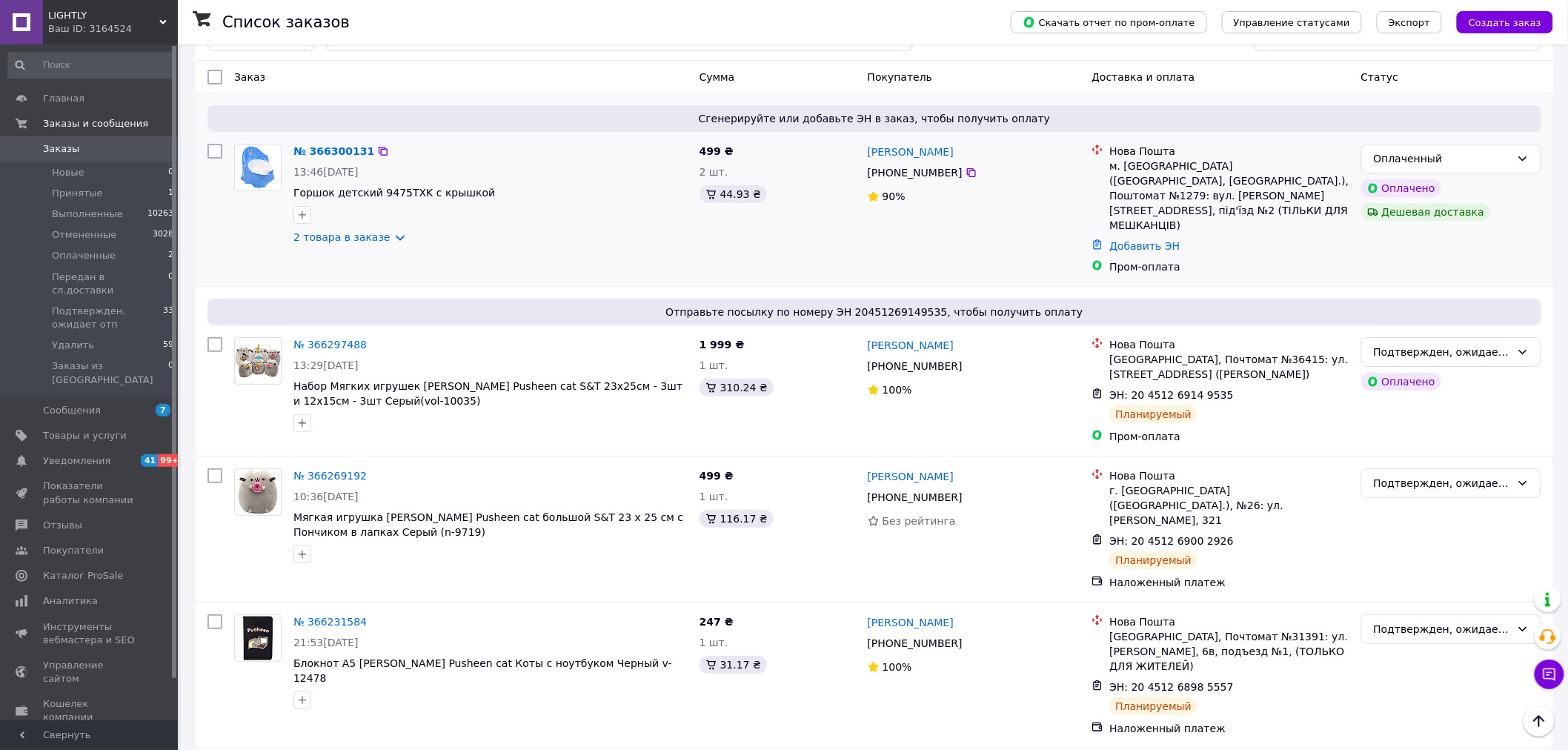
drag, startPoint x: 501, startPoint y: 240, endPoint x: 488, endPoint y: 239, distance: 13.0
click at [499, 239] on div "2 товара в заказе" at bounding box center [491, 236] width 394 height 14
drag, startPoint x: 495, startPoint y: 198, endPoint x: 293, endPoint y: 199, distance: 202.0
click at [294, 199] on span "Горшок детский 9475TXK с крышкой" at bounding box center [491, 192] width 394 height 14
copy span "Горшок детский 9475TXK с крышкой"
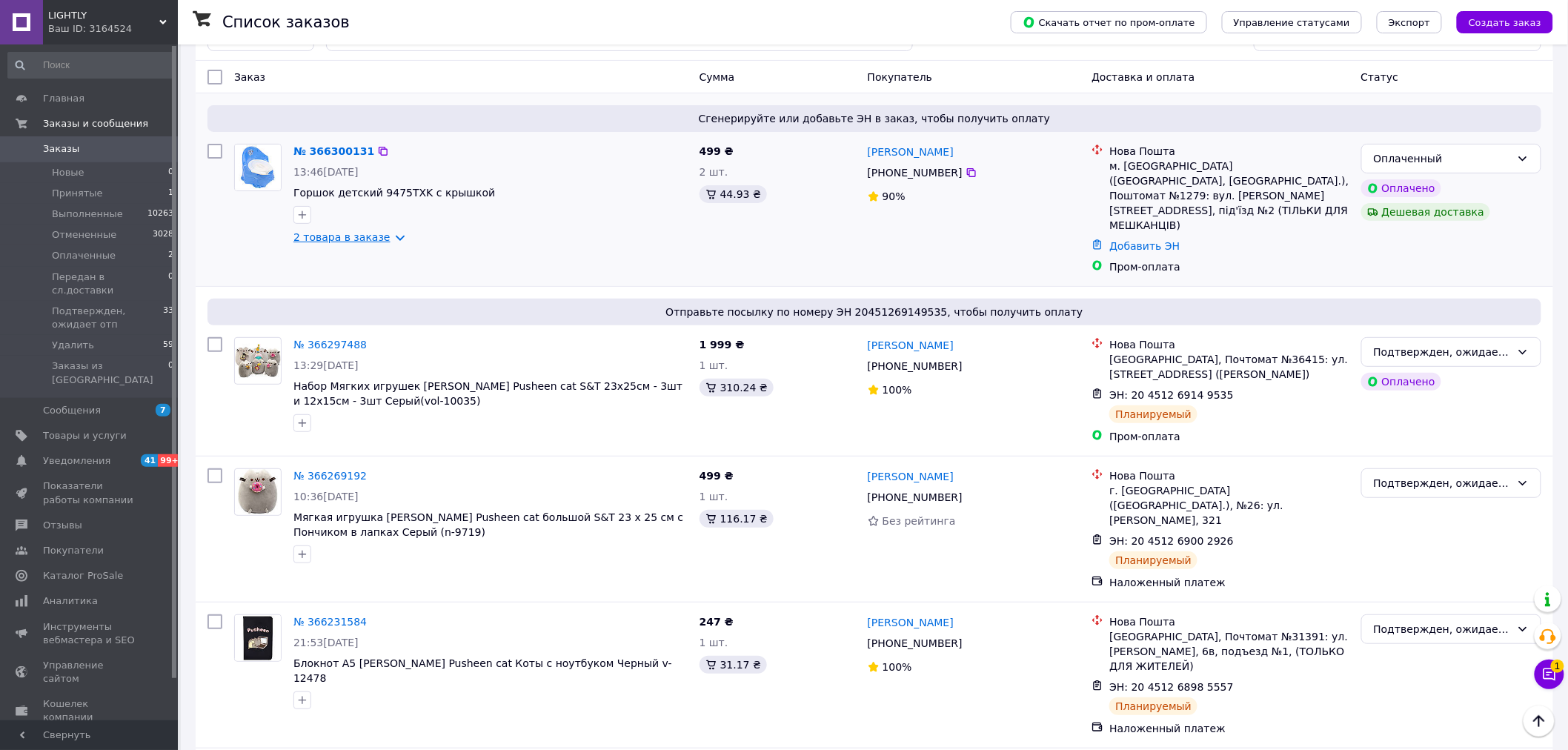
click at [384, 238] on link "2 товара в заказе" at bounding box center [342, 237] width 97 height 12
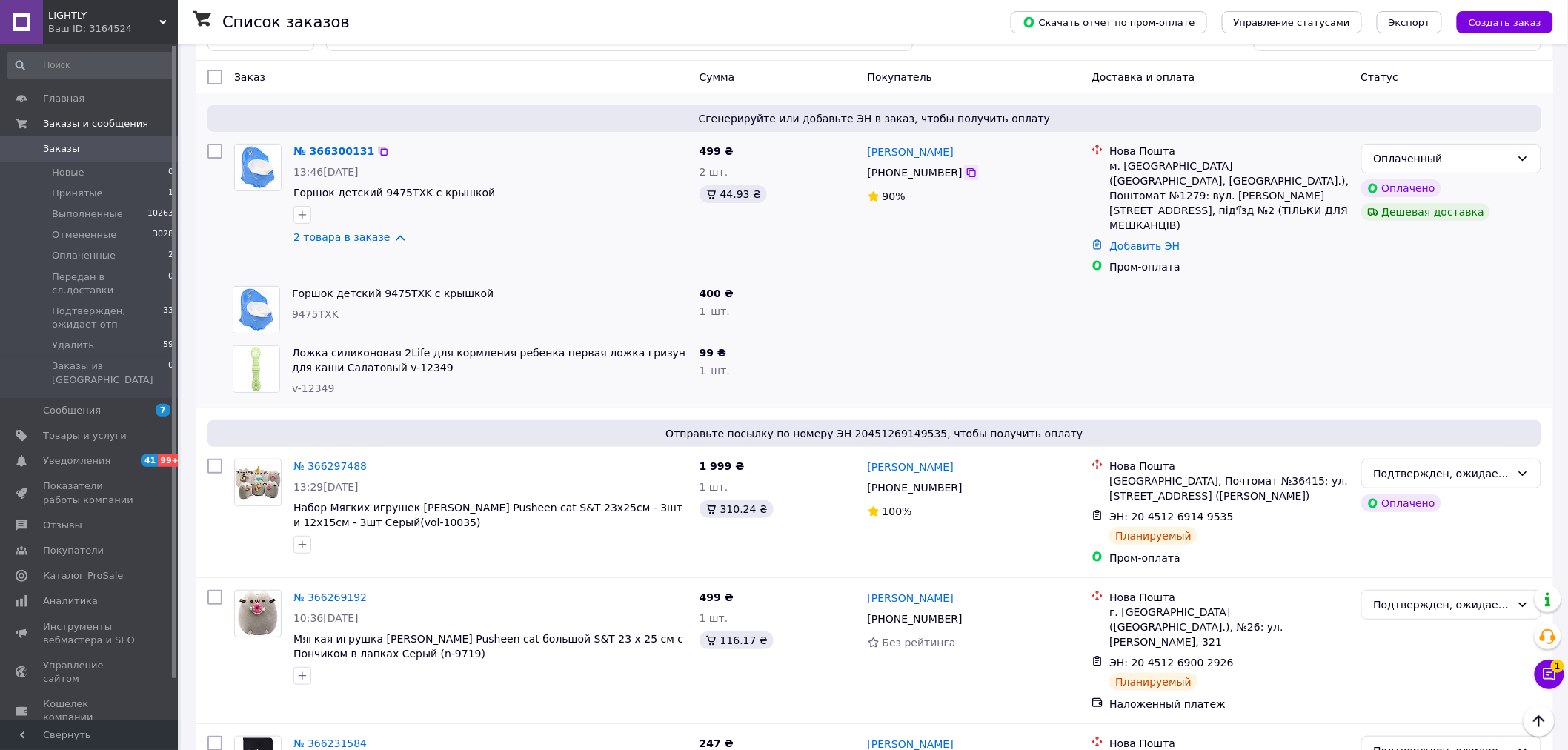
click at [968, 176] on icon at bounding box center [971, 173] width 9 height 9
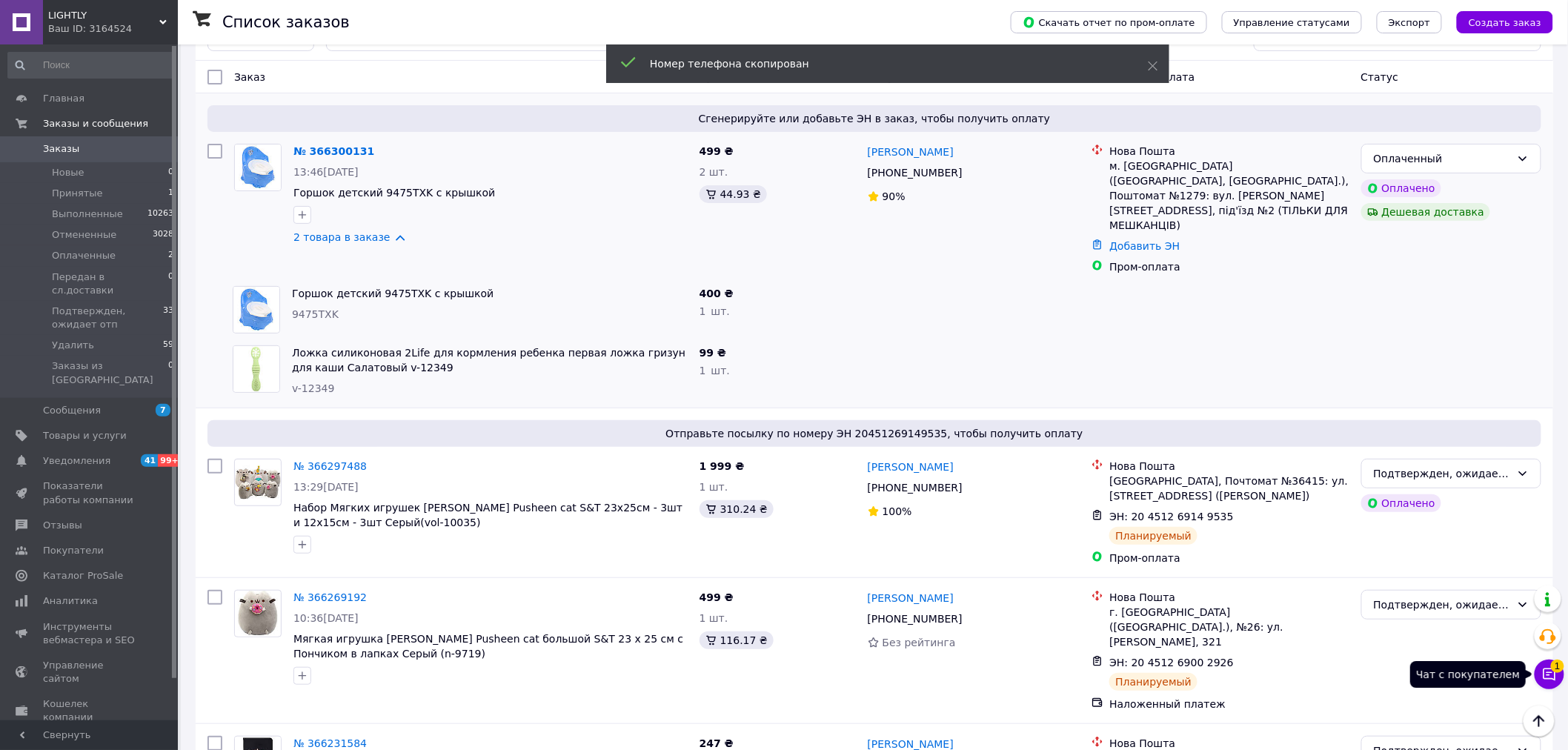
click at [1545, 669] on icon at bounding box center [1549, 674] width 14 height 14
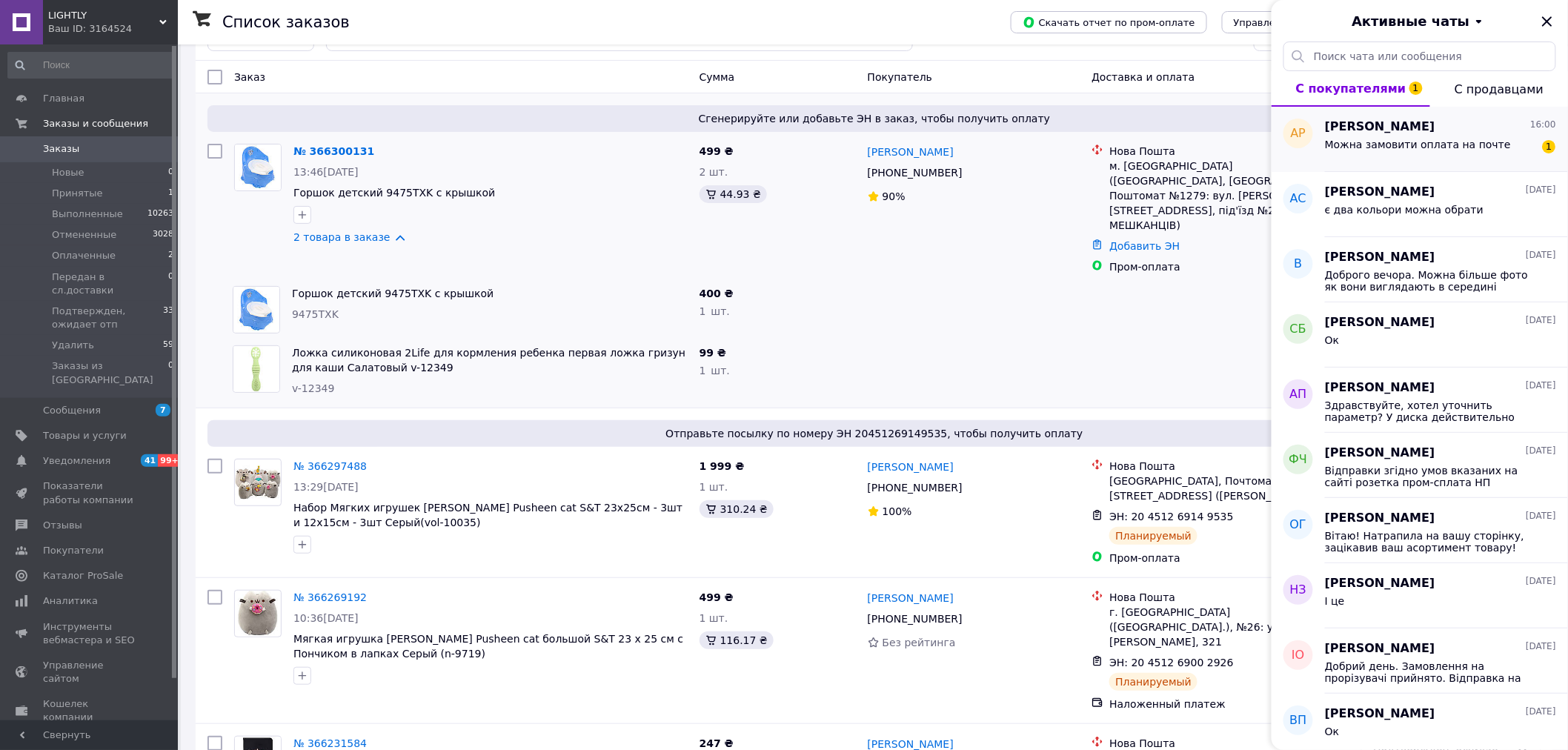
click at [1469, 133] on div "[PERSON_NAME] 16:00" at bounding box center [1441, 127] width 231 height 17
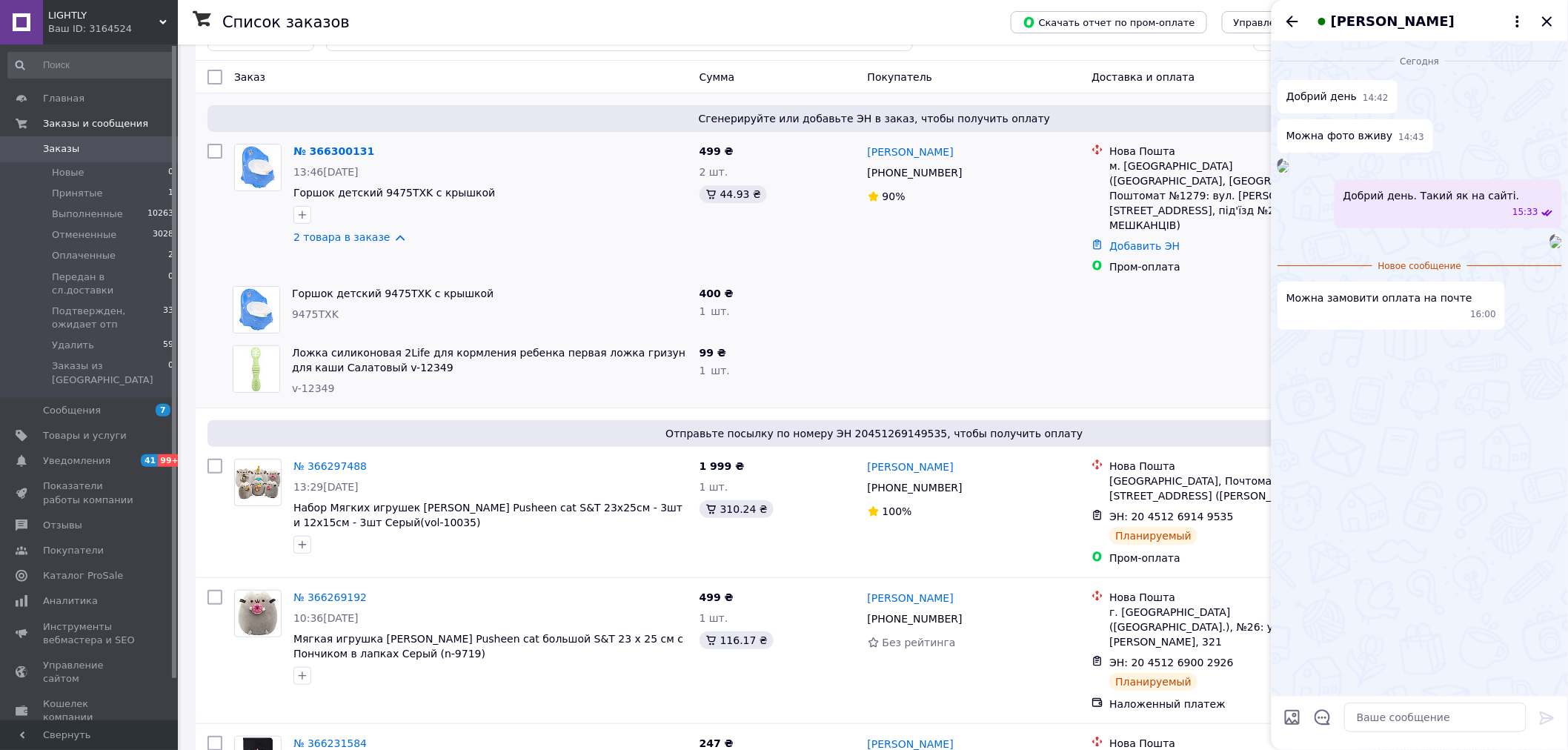
scroll to position [24, 0]
click at [1402, 724] on textarea at bounding box center [1435, 717] width 182 height 30
click at [1471, 711] on textarea "відправки з передоплатою." at bounding box center [1421, 717] width 212 height 30
type textarea "відправки з передоплатою,"
drag, startPoint x: 1475, startPoint y: 714, endPoint x: 1298, endPoint y: 707, distance: 177.1
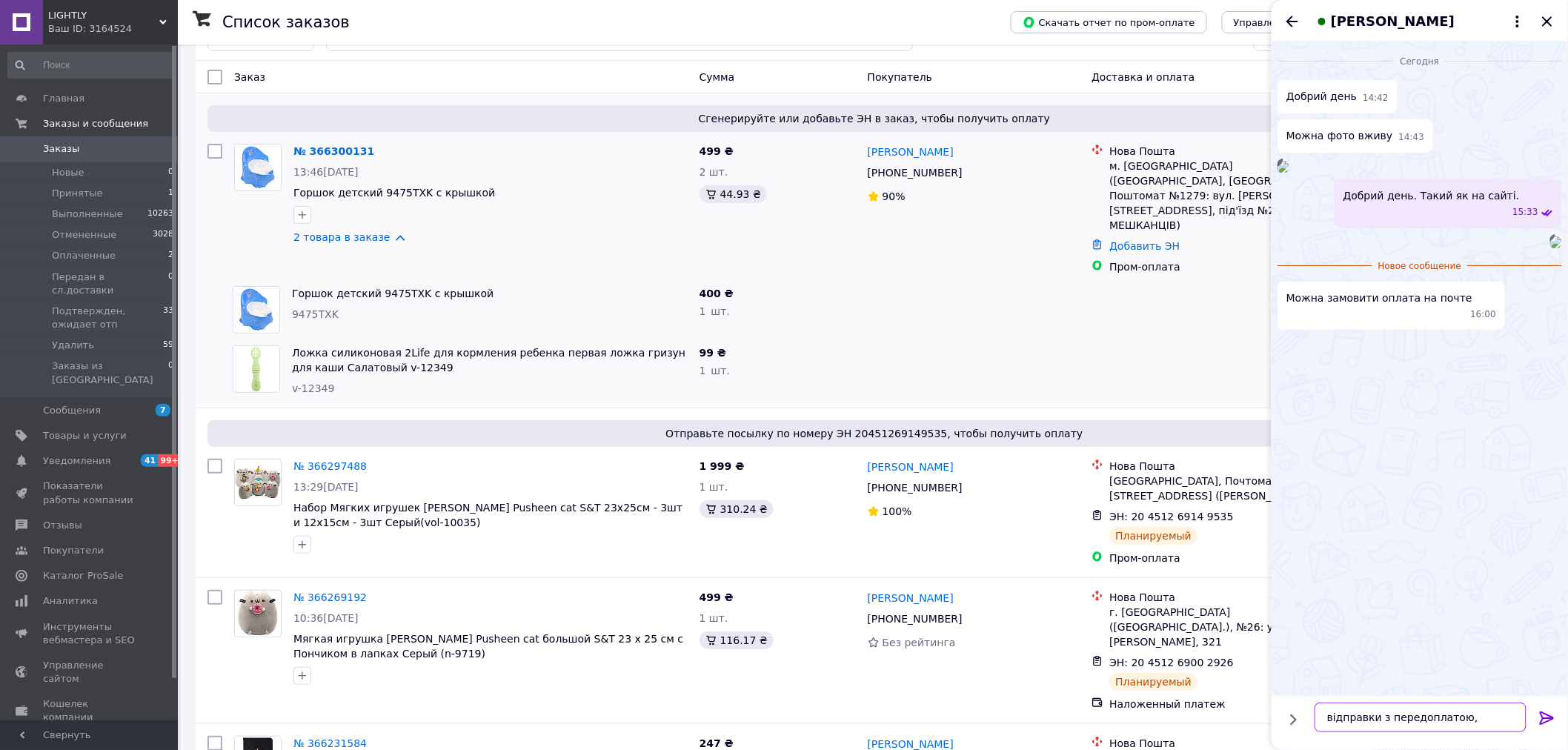
click at [1298, 707] on div "відправки з передоплатою, відправки з передоплатою," at bounding box center [1420, 717] width 284 height 41
paste textarea "вертаємо вашу увагу, що відправки відбуваються з передоплатою, як вказано на са…"
type textarea "вертаємо вашу увагу, що відправки відбуваються з передоплатою, як вказано на са…"
click at [1545, 721] on icon at bounding box center [1548, 718] width 17 height 17
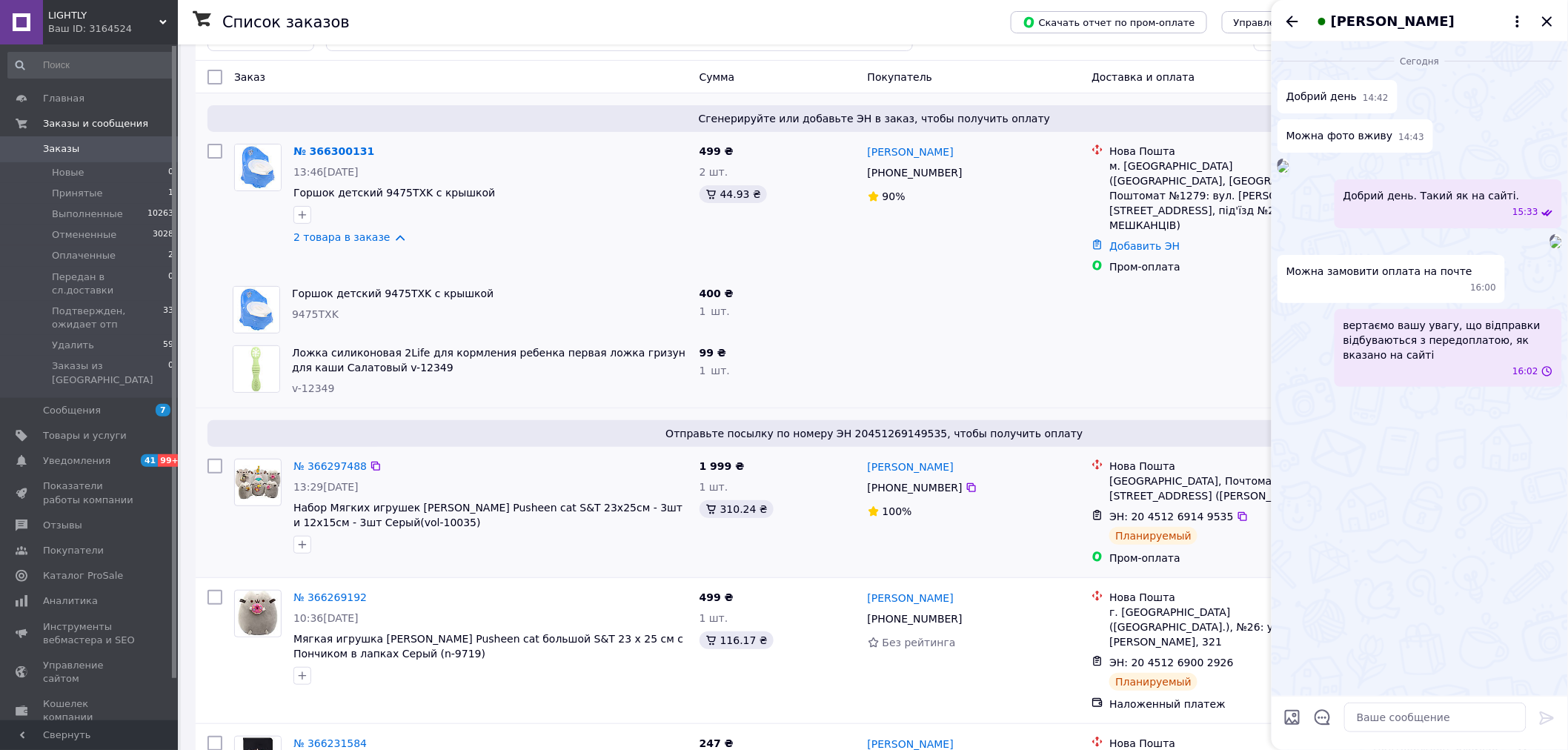
scroll to position [82, 0]
click at [1547, 15] on icon "Закрыть" at bounding box center [1548, 21] width 17 height 17
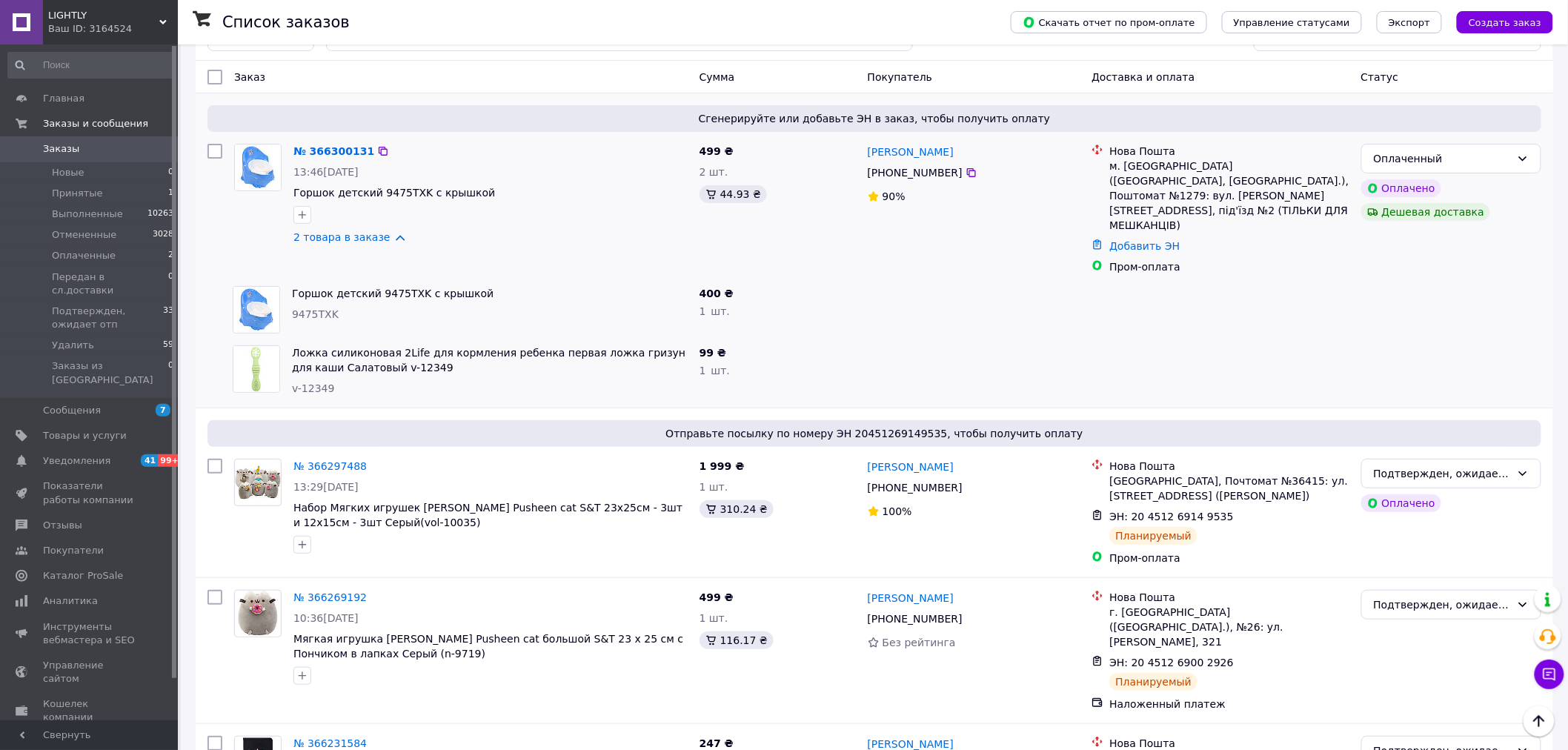
click at [906, 251] on div "[PERSON_NAME] [PHONE_NUMBER]%" at bounding box center [973, 209] width 225 height 143
click at [58, 148] on span "Заказы" at bounding box center [62, 149] width 37 height 13
click at [966, 168] on icon at bounding box center [971, 173] width 12 height 12
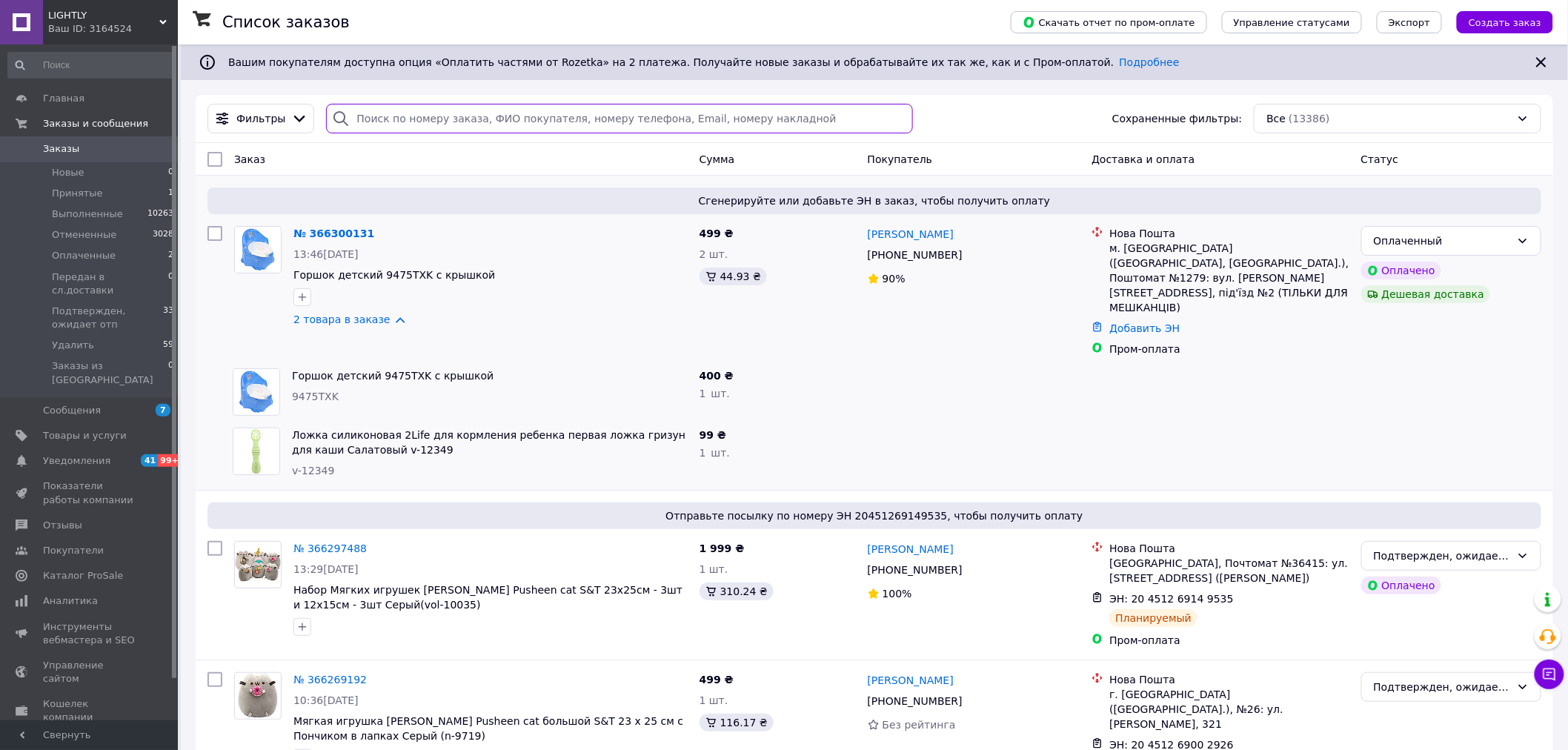
click at [367, 118] on input "search" at bounding box center [619, 119] width 586 height 30
paste input "[PHONE_NUMBER]"
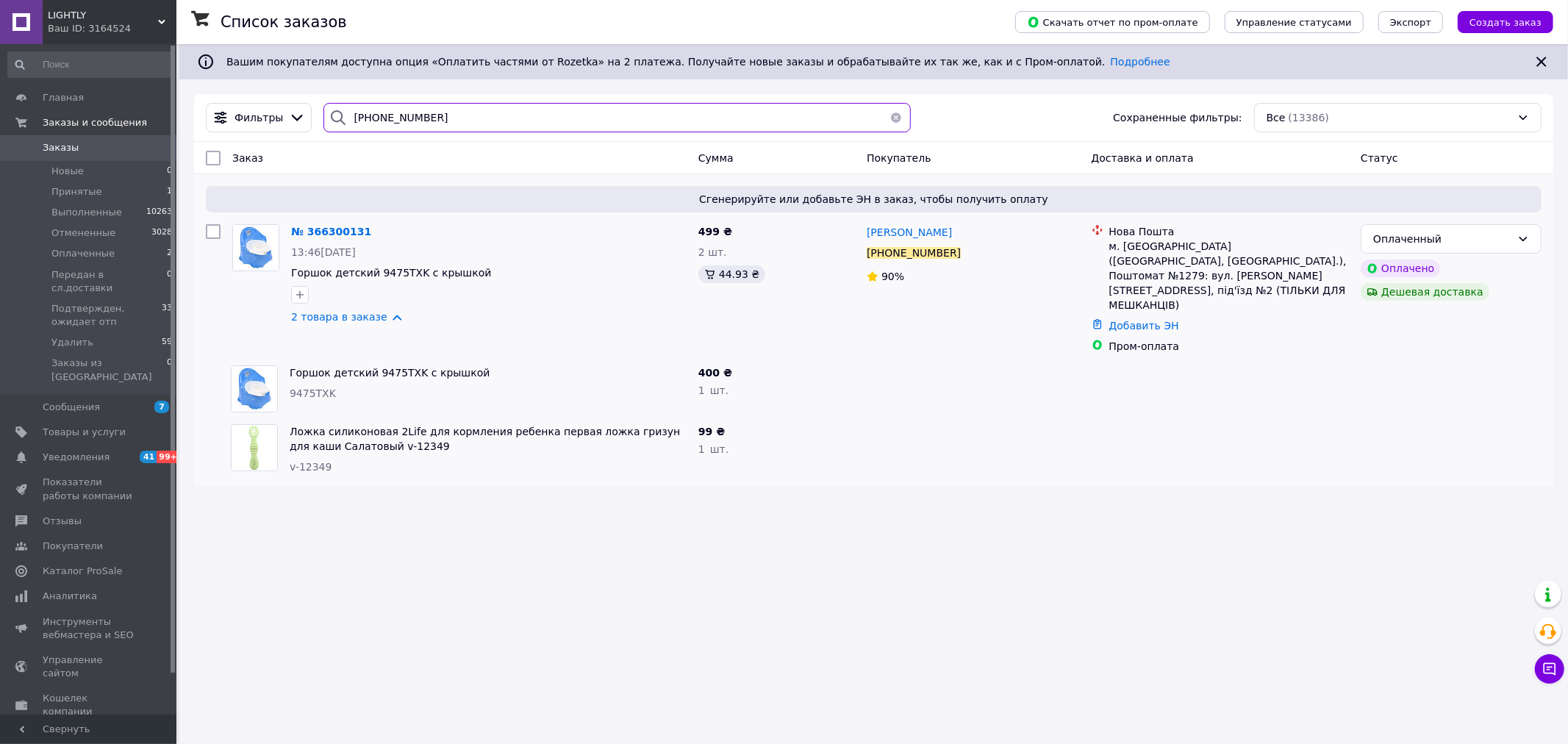
type input "[PHONE_NUMBER]"
click at [63, 142] on span "Заказы" at bounding box center [61, 148] width 36 height 13
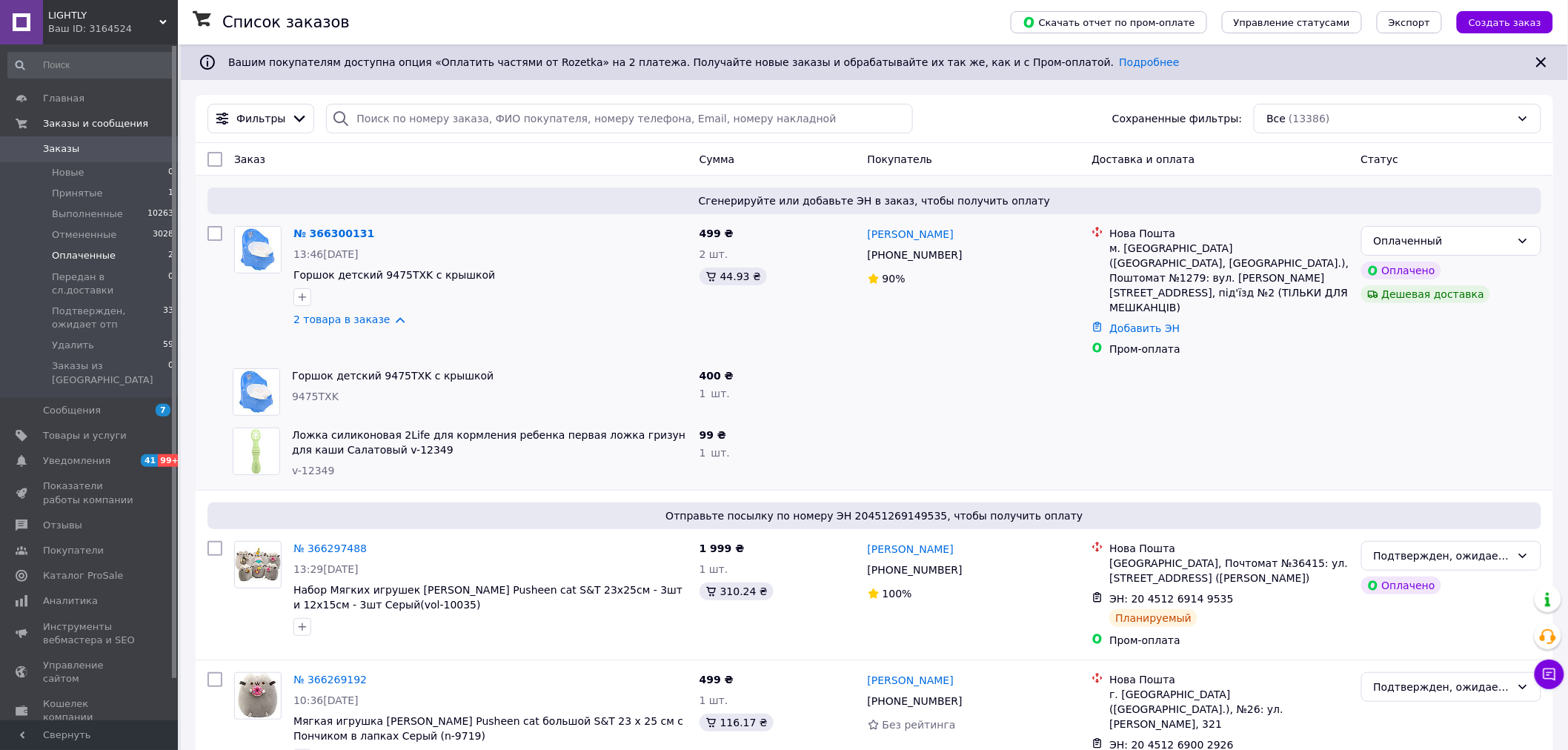
click at [78, 251] on span "Оплаченные" at bounding box center [84, 255] width 64 height 13
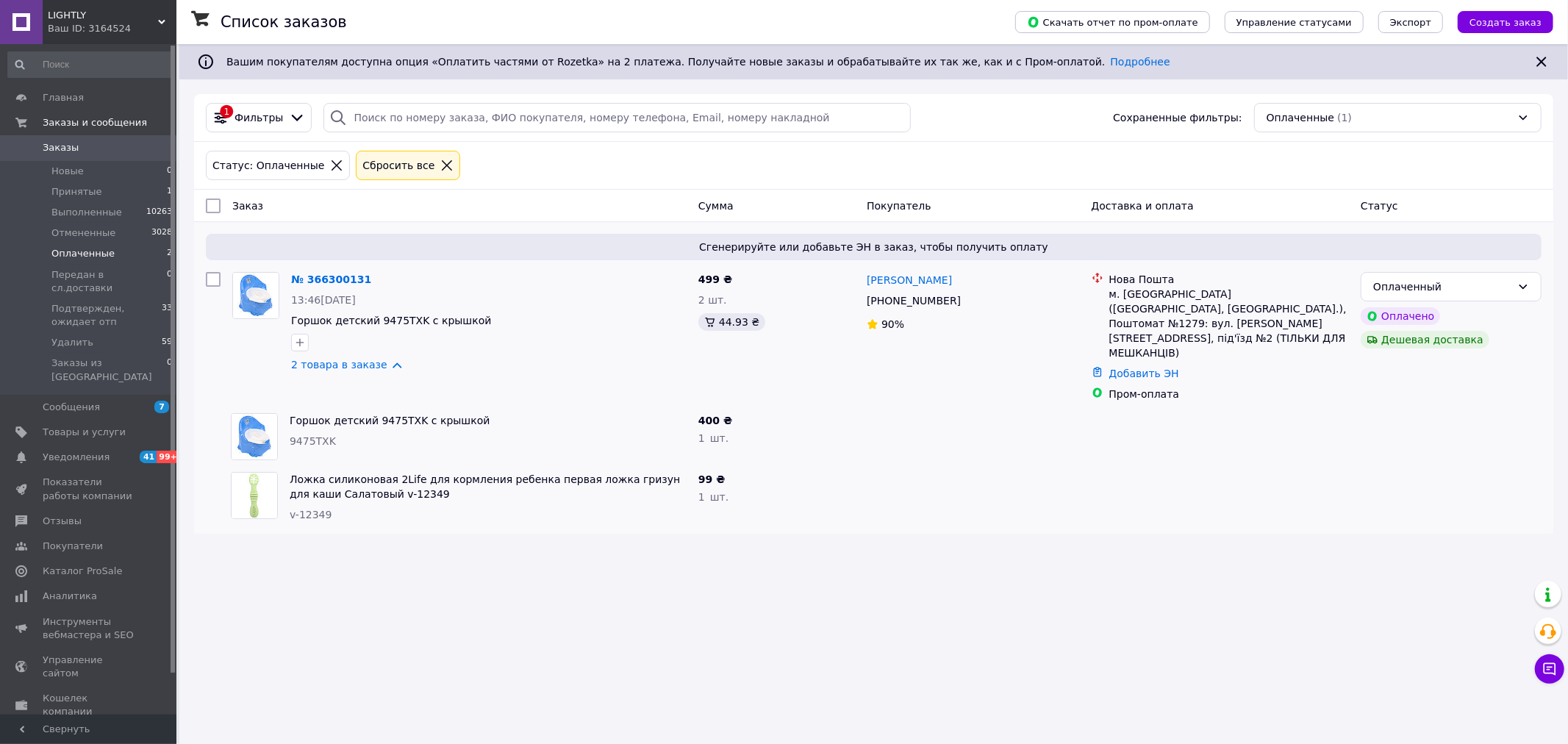
click at [52, 148] on span "Заказы" at bounding box center [61, 148] width 36 height 13
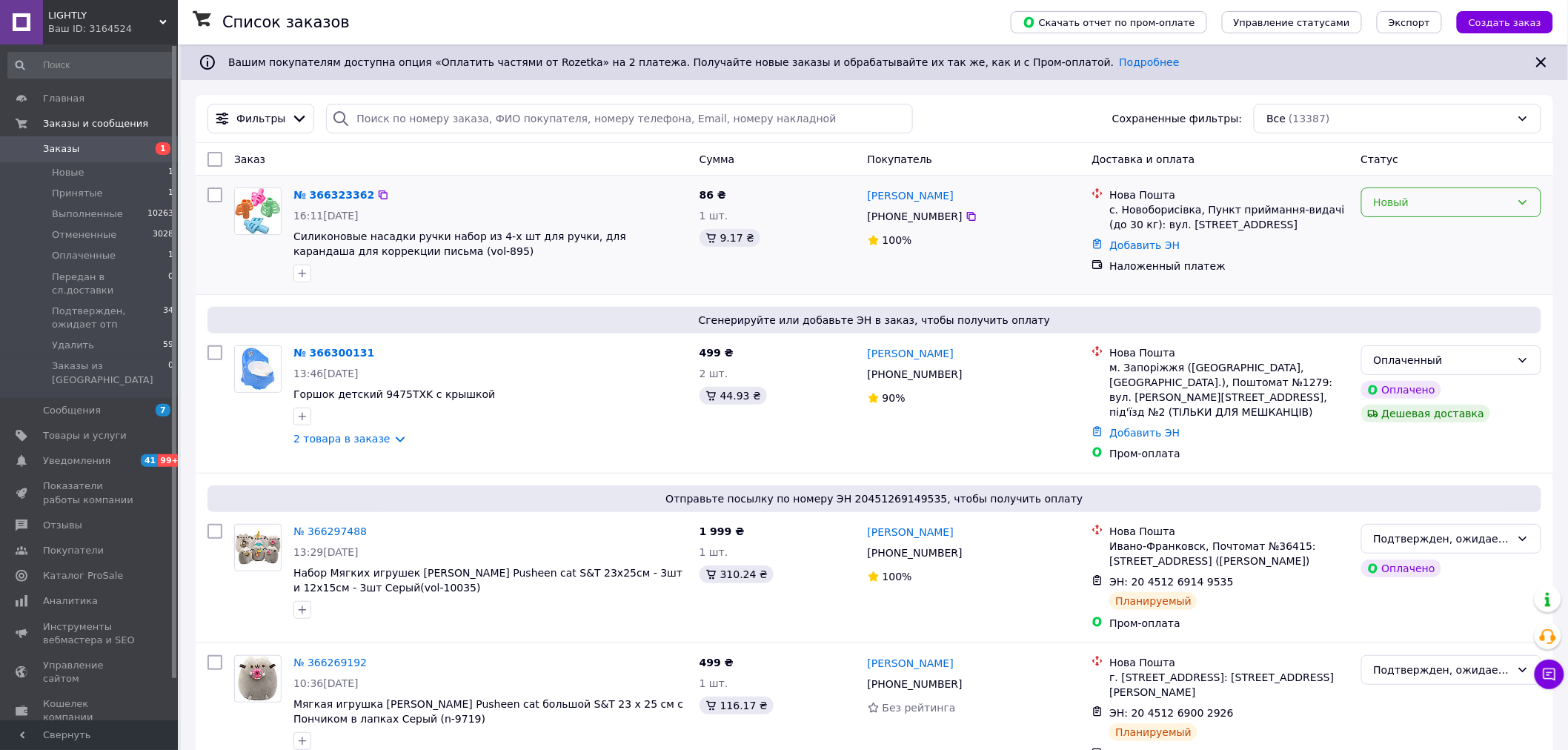
click at [1512, 195] on div "Новый" at bounding box center [1451, 202] width 180 height 30
click at [1428, 227] on li "Принят" at bounding box center [1452, 236] width 179 height 27
click at [966, 219] on icon at bounding box center [971, 216] width 12 height 12
click at [514, 198] on div "№ 366323362" at bounding box center [491, 195] width 397 height 17
drag, startPoint x: 371, startPoint y: 196, endPoint x: 400, endPoint y: 240, distance: 52.7
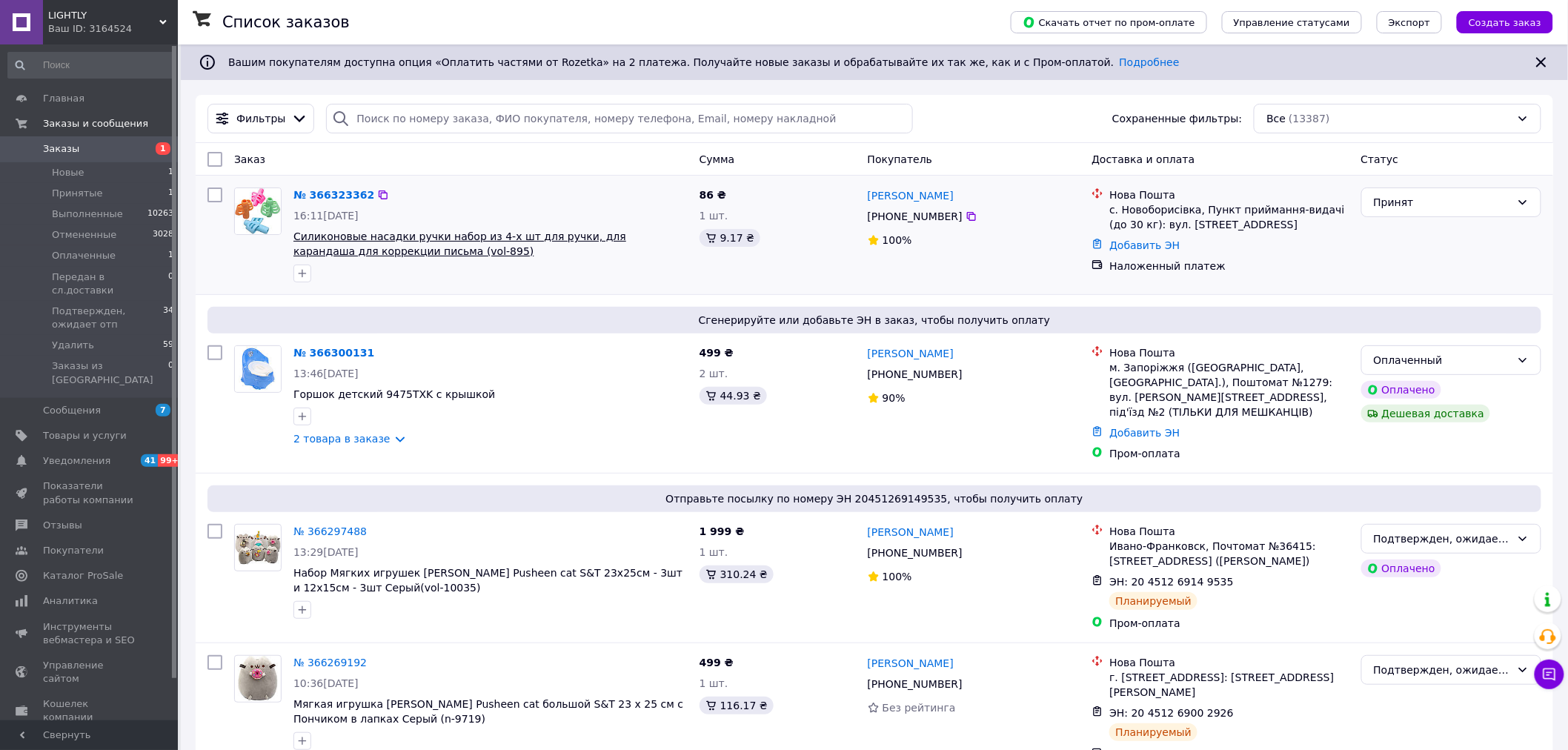
click at [377, 196] on icon at bounding box center [383, 195] width 12 height 12
